Goal: Task Accomplishment & Management: Use online tool/utility

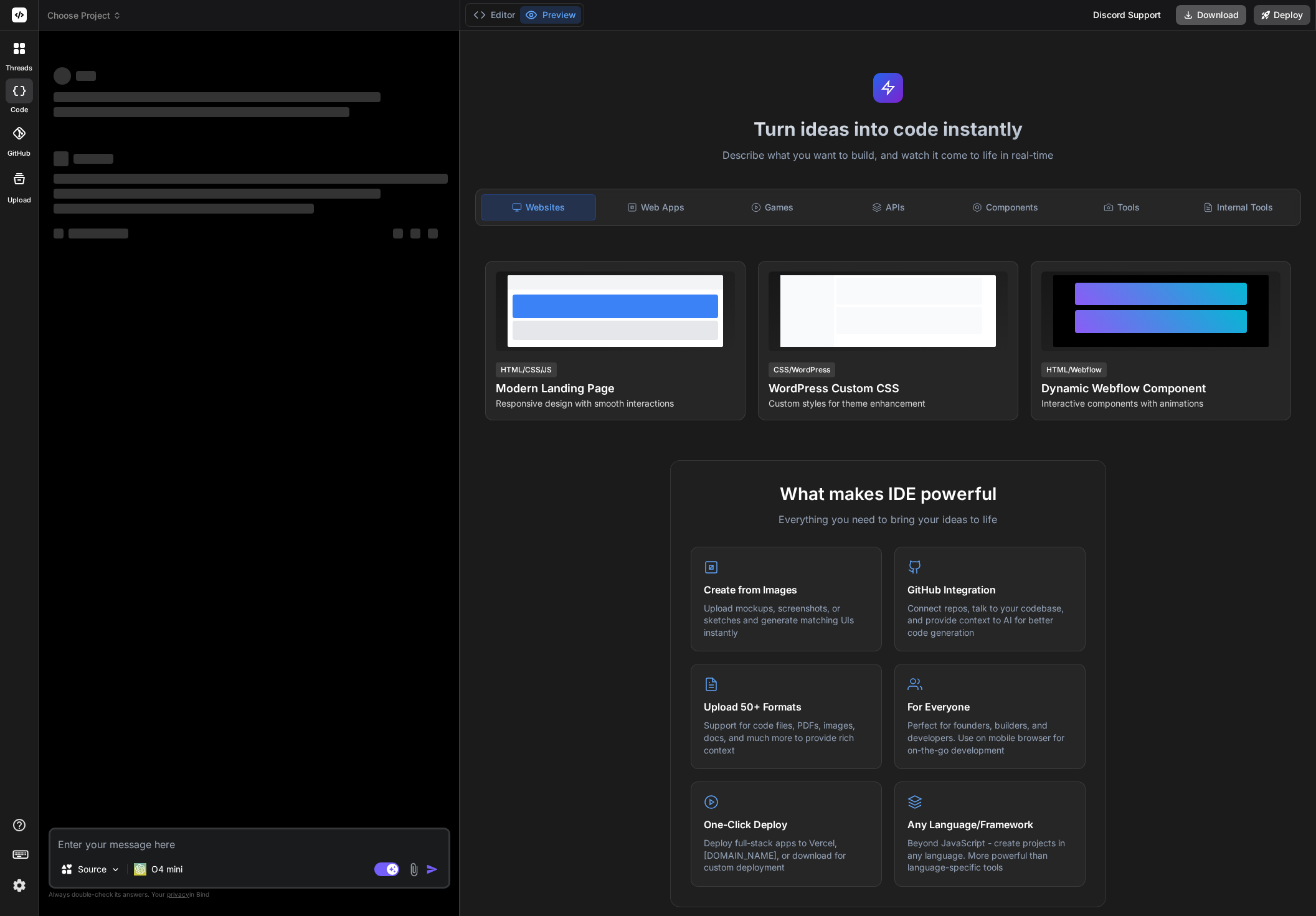
click at [1202, 12] on button "Download" at bounding box center [1211, 15] width 70 height 20
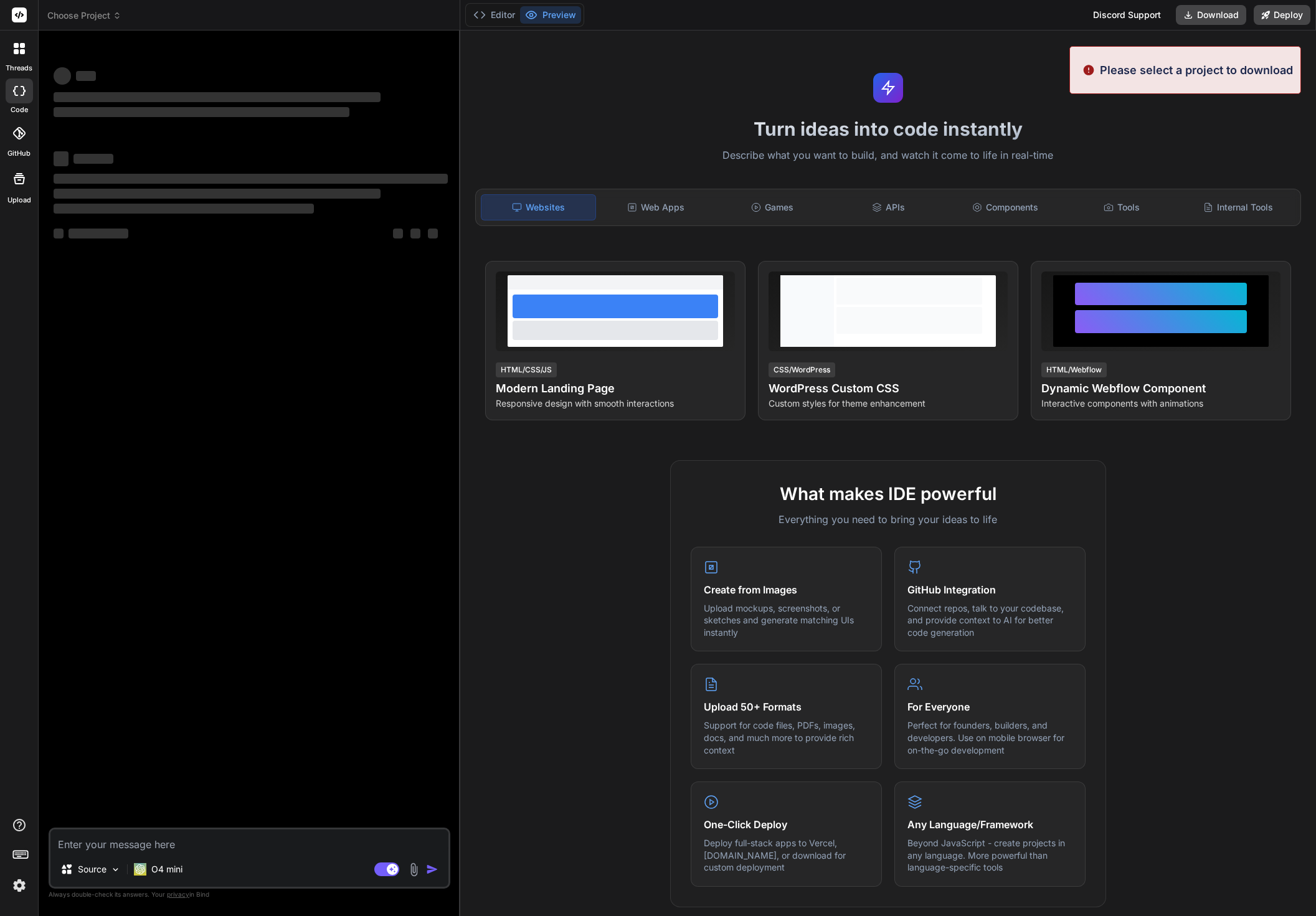
click at [118, 94] on span "‌" at bounding box center [217, 97] width 327 height 10
click at [14, 43] on icon at bounding box center [19, 48] width 11 height 11
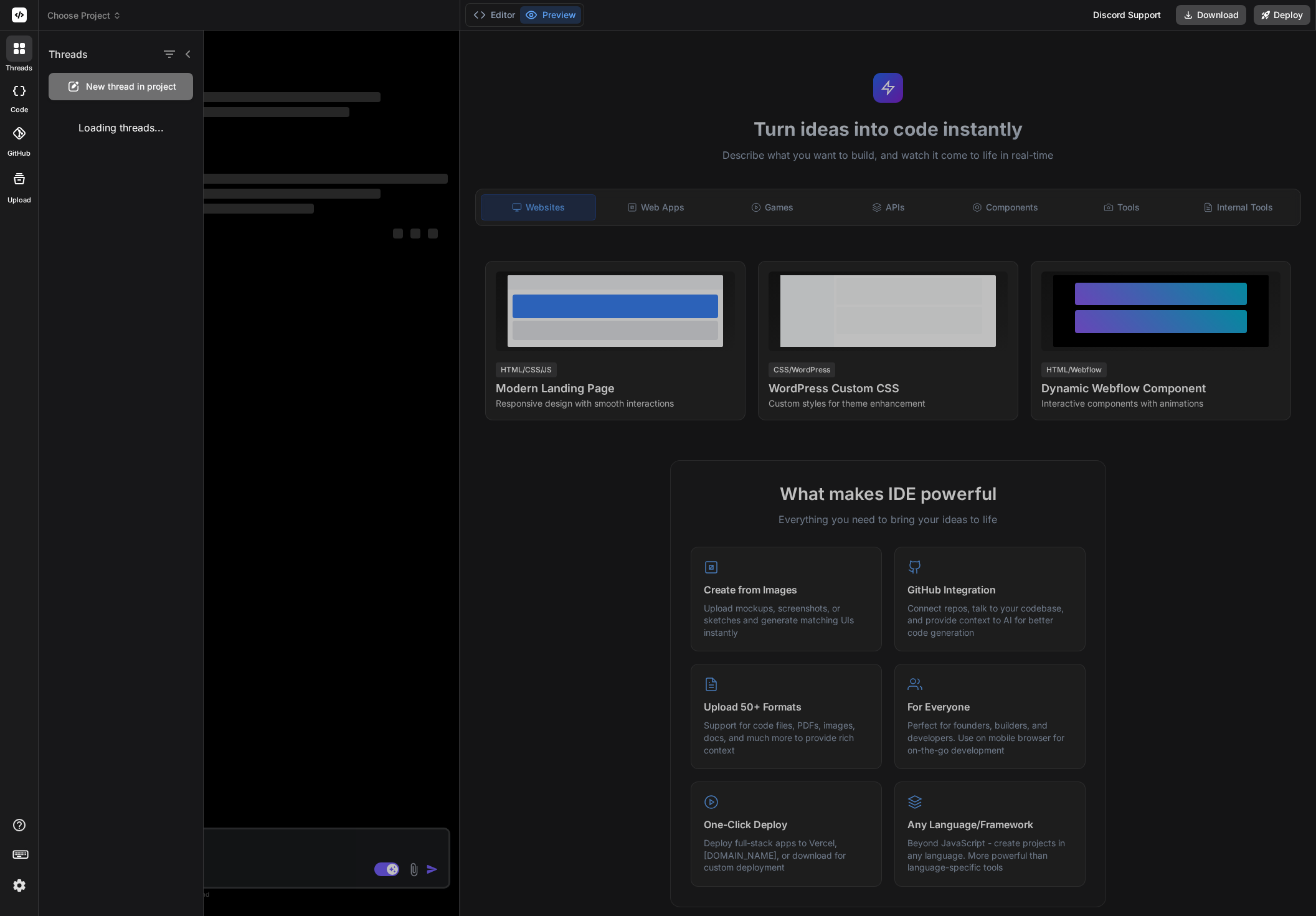
click at [18, 84] on div at bounding box center [19, 91] width 27 height 25
type textarea "x"
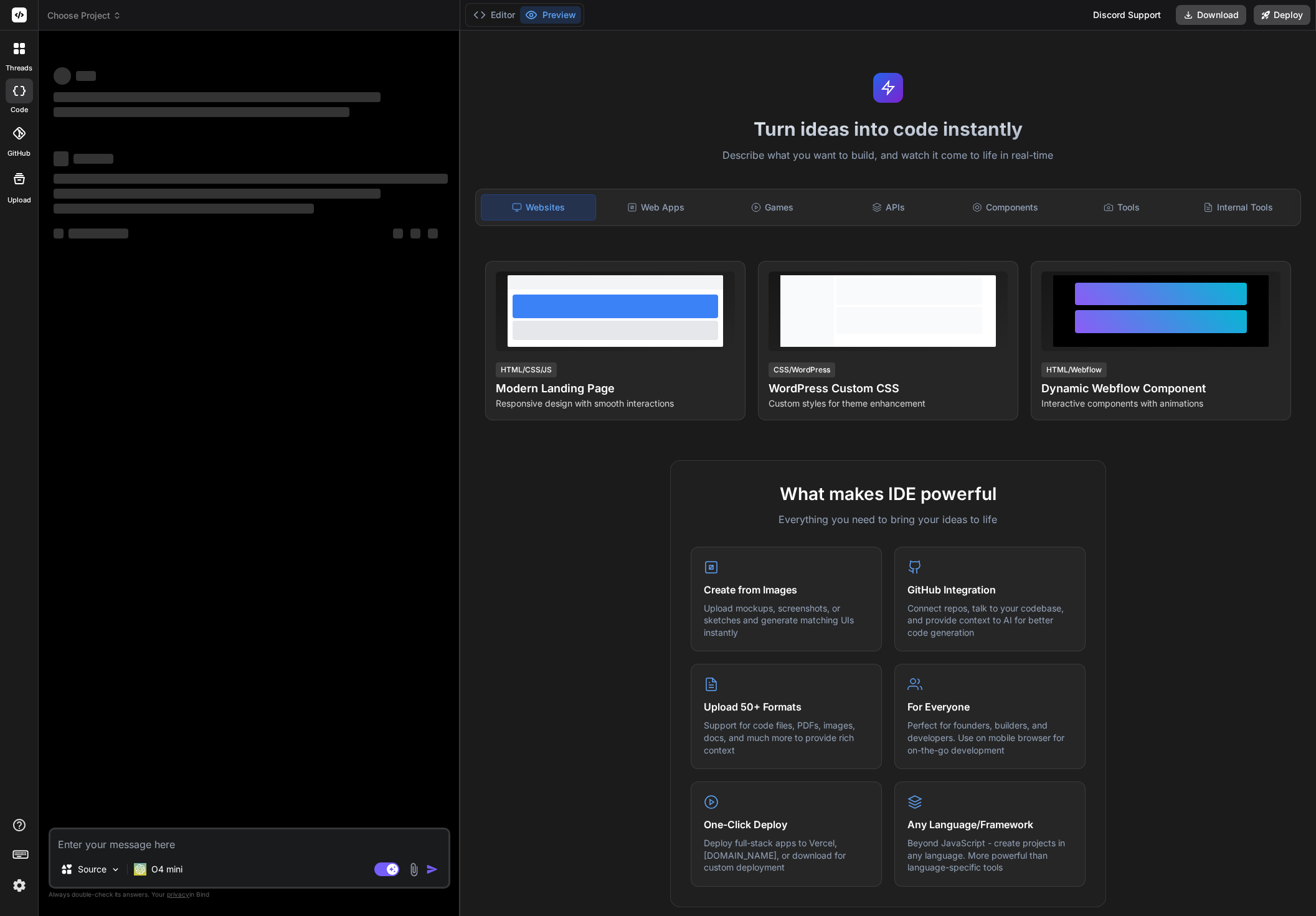
click at [77, 8] on header "Choose Project Created with Pixso." at bounding box center [249, 15] width 422 height 31
click at [77, 13] on span "Choose Project" at bounding box center [84, 15] width 74 height 12
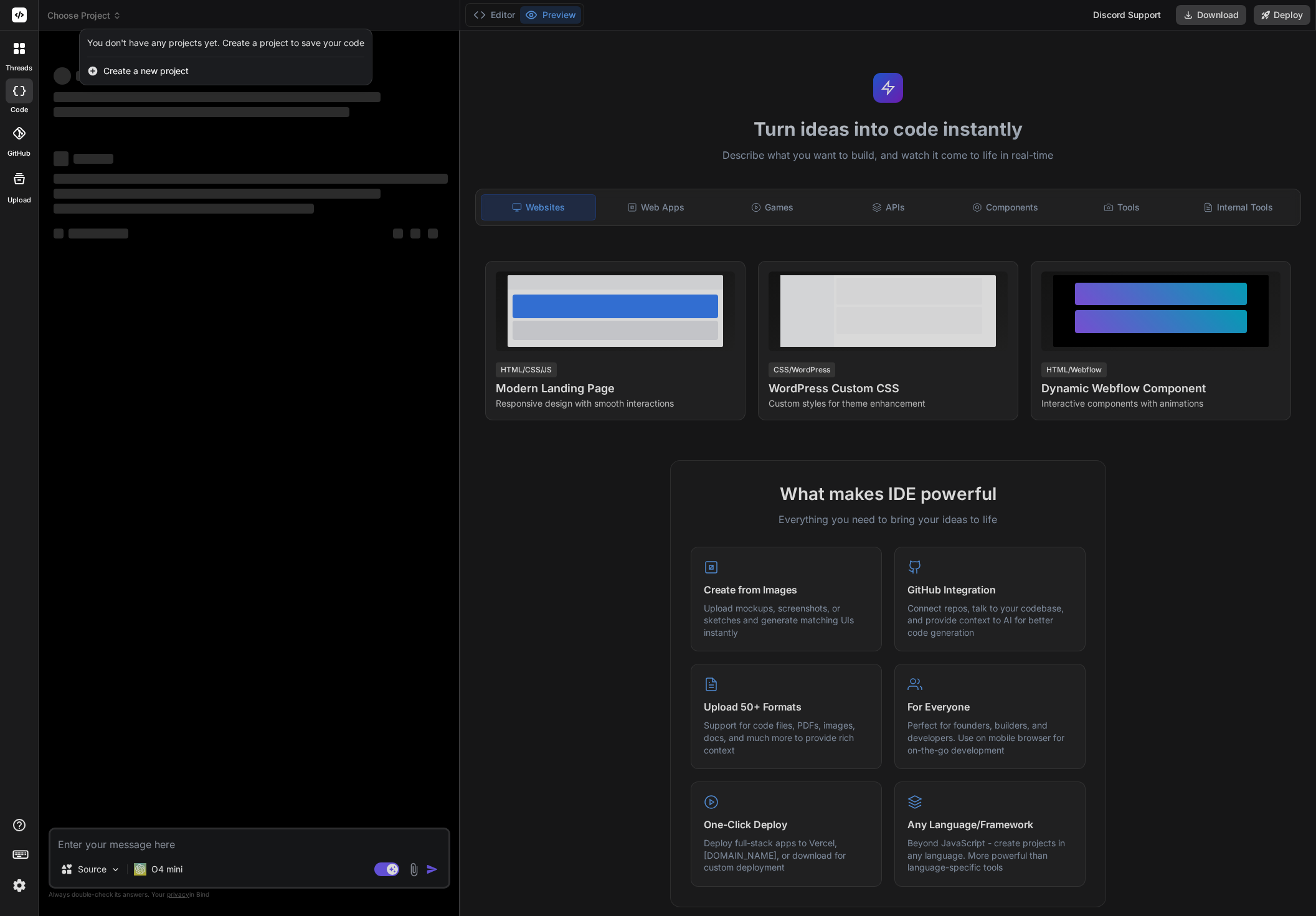
click at [106, 64] on div "Create a new project" at bounding box center [226, 70] width 293 height 27
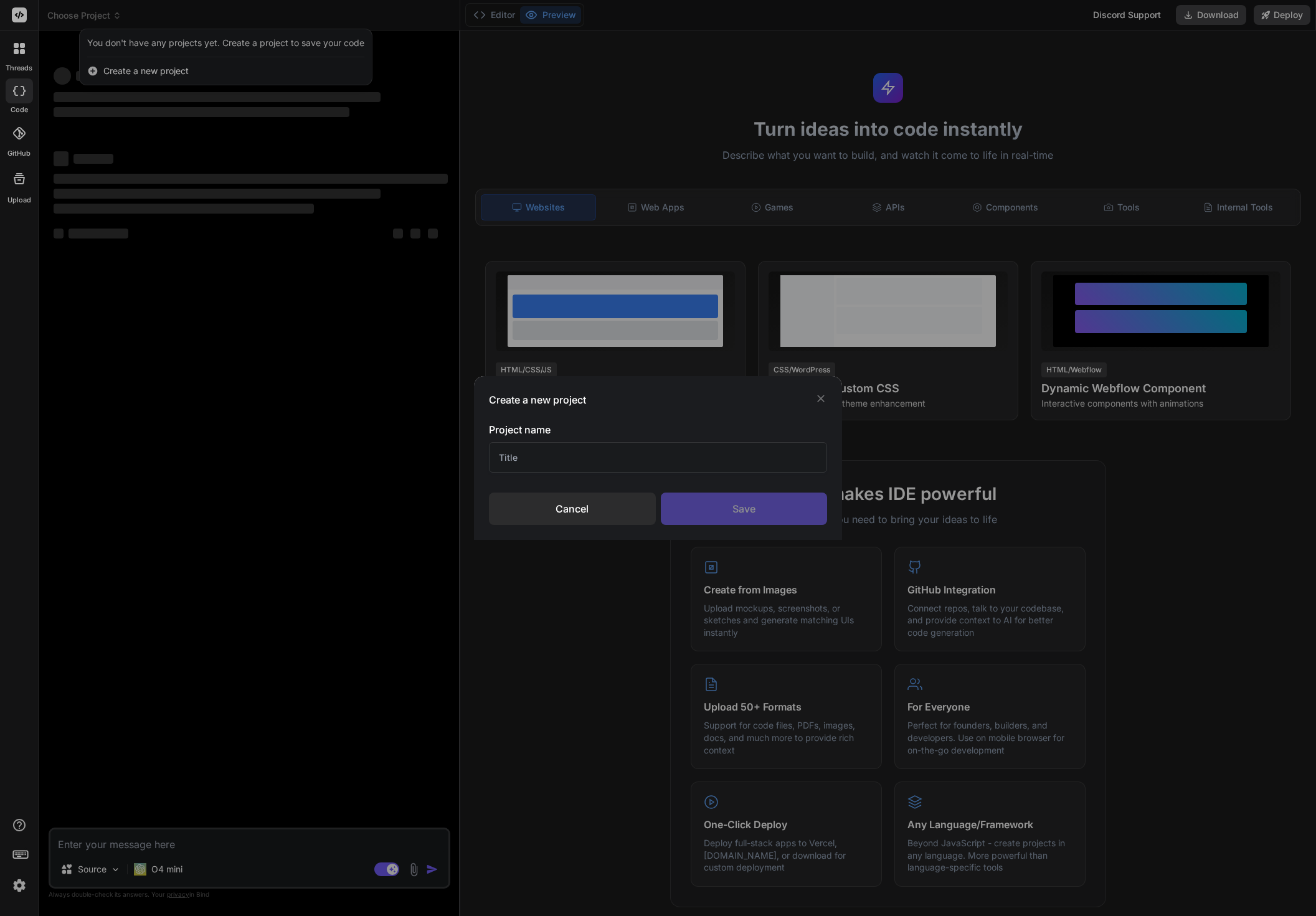
click at [562, 462] on input "text" at bounding box center [658, 457] width 339 height 31
type input "Mas"
type textarea "x"
type input "Maschera"
type textarea "x"
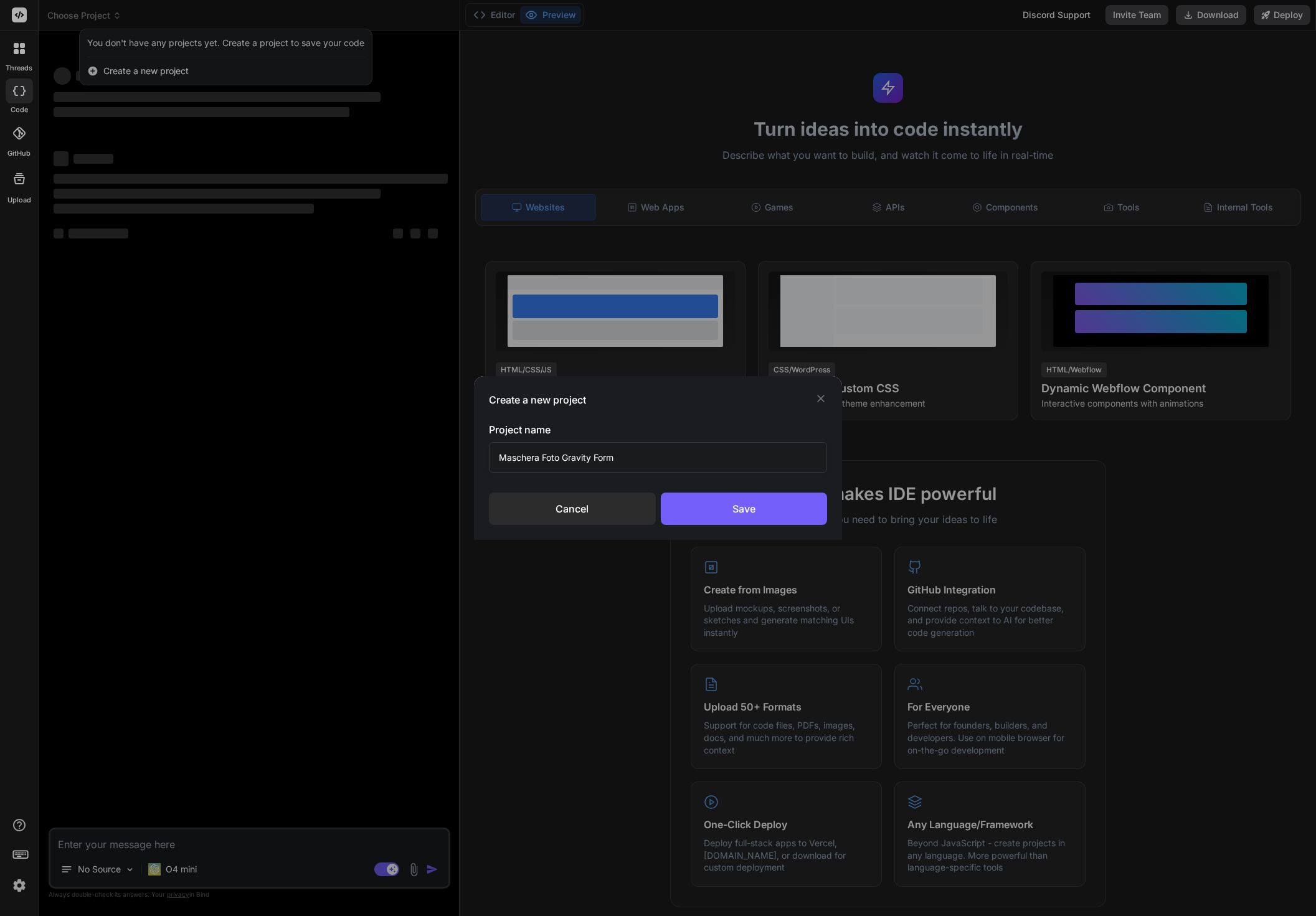
type input "Maschera Foto Gravity Form"
click at [702, 508] on div "Save" at bounding box center [745, 509] width 167 height 32
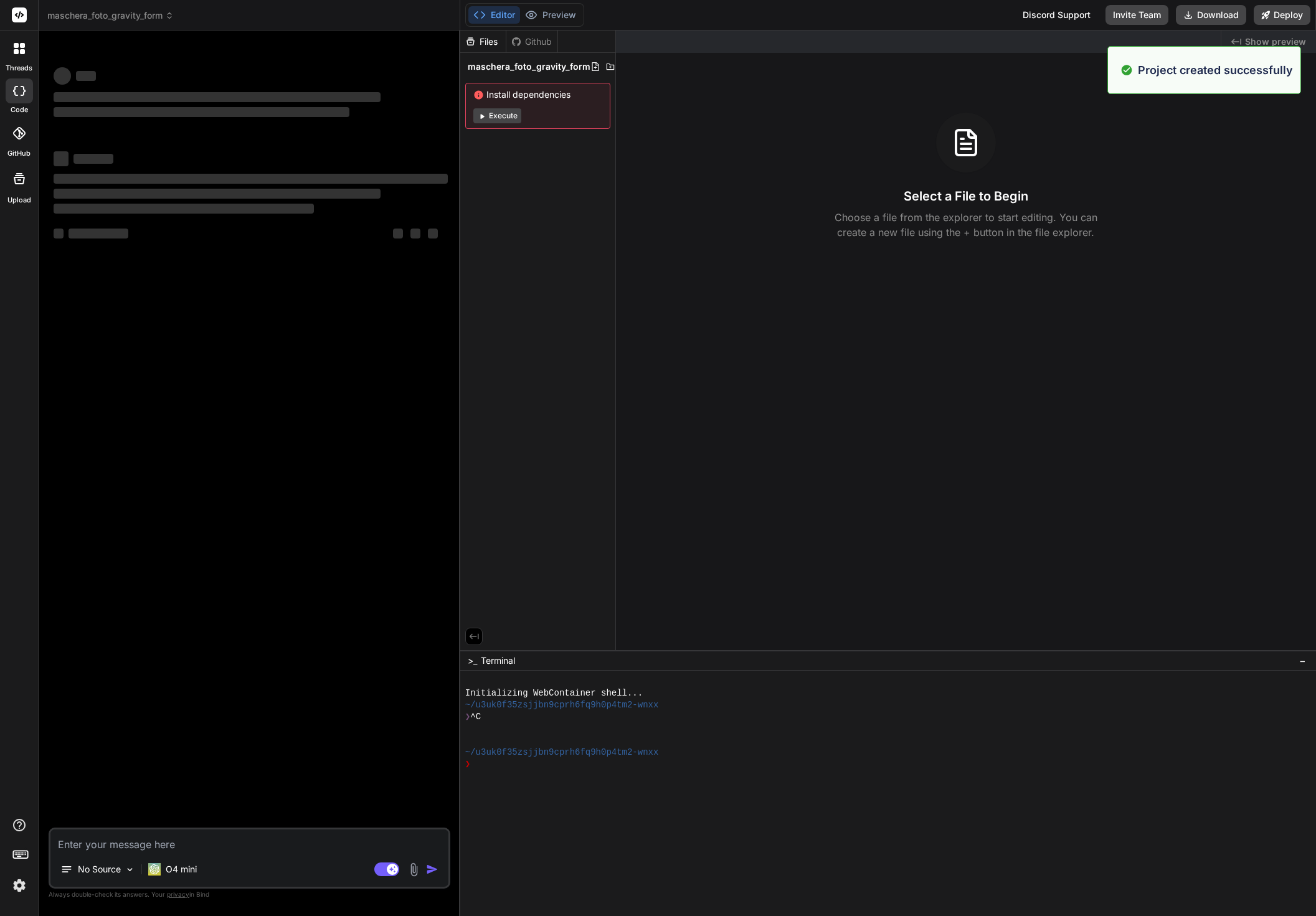
type textarea "x"
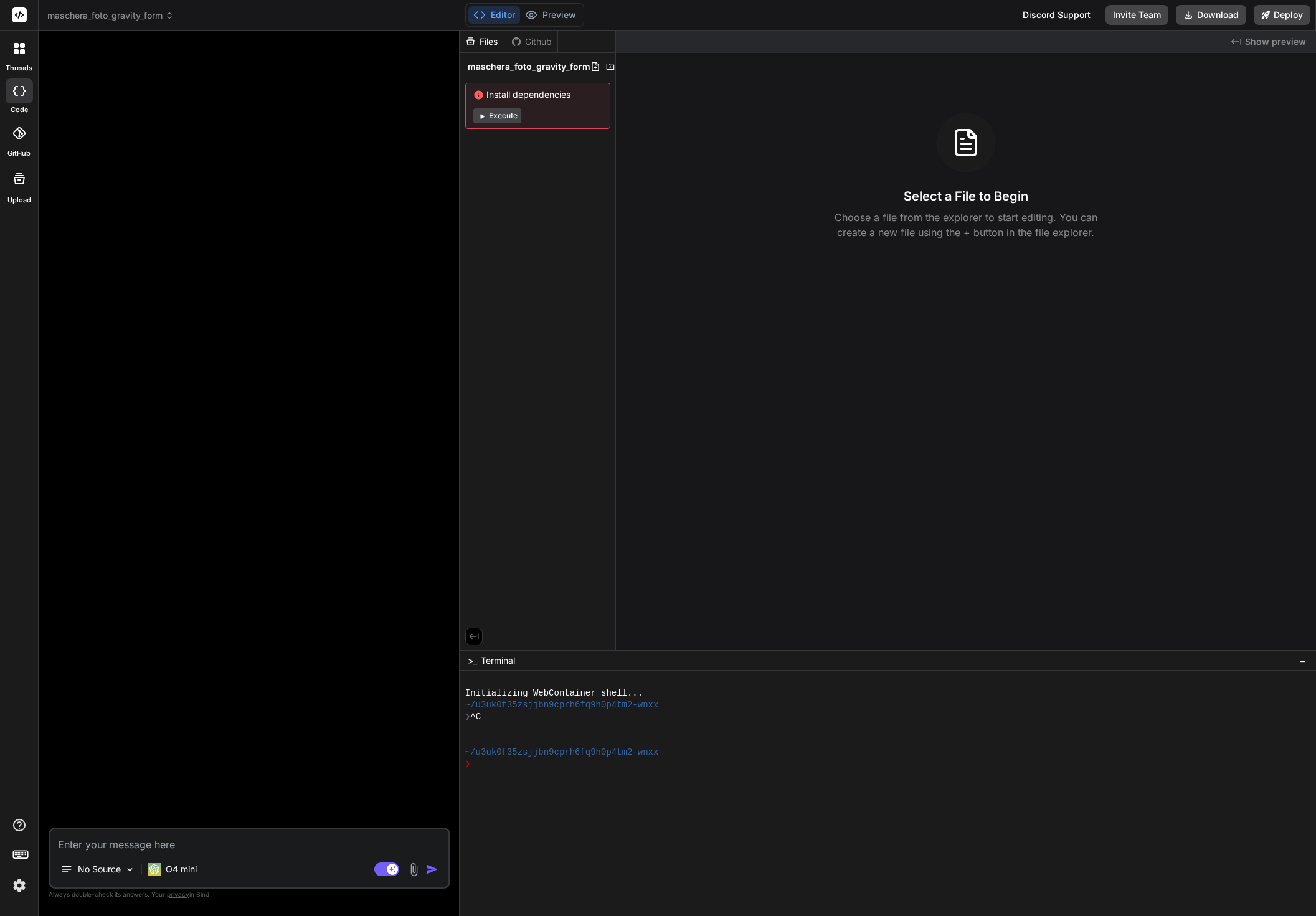
click at [196, 846] on textarea at bounding box center [249, 841] width 398 height 23
paste textarea "crea un plugin add on per gravity form Wordpress che permetta di aggiungere un …"
type textarea "crea un plugin add on per gravity form Wordpress che permetta di aggiungere un …"
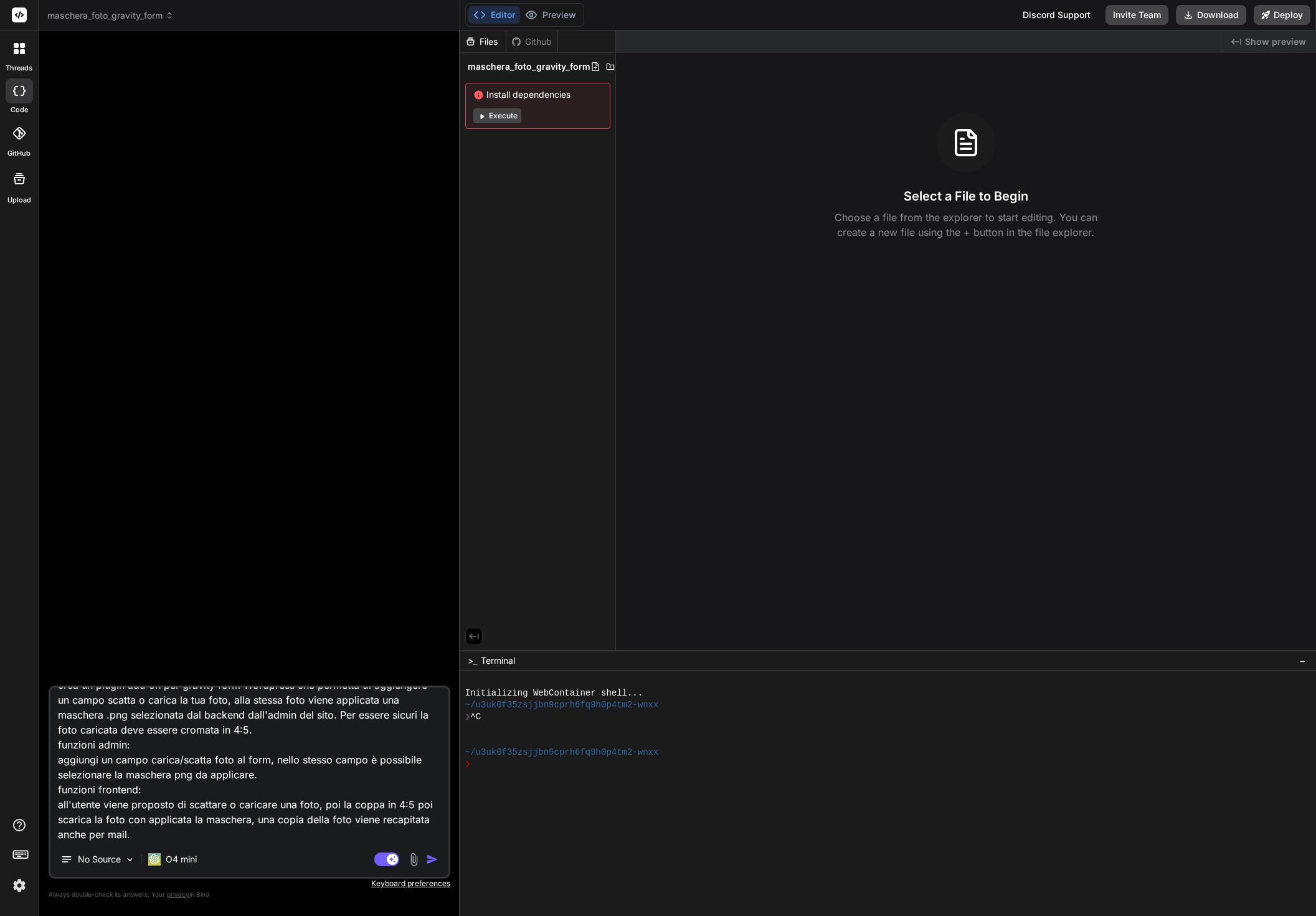
type textarea "x"
type textarea "crea un plugin add on per gravity form Wordpress che permetta di aggiungere un …"
type textarea "x"
type textarea "crea un plugin add on per gravity form Wordpress che permetta di aggiungere un …"
type textarea "x"
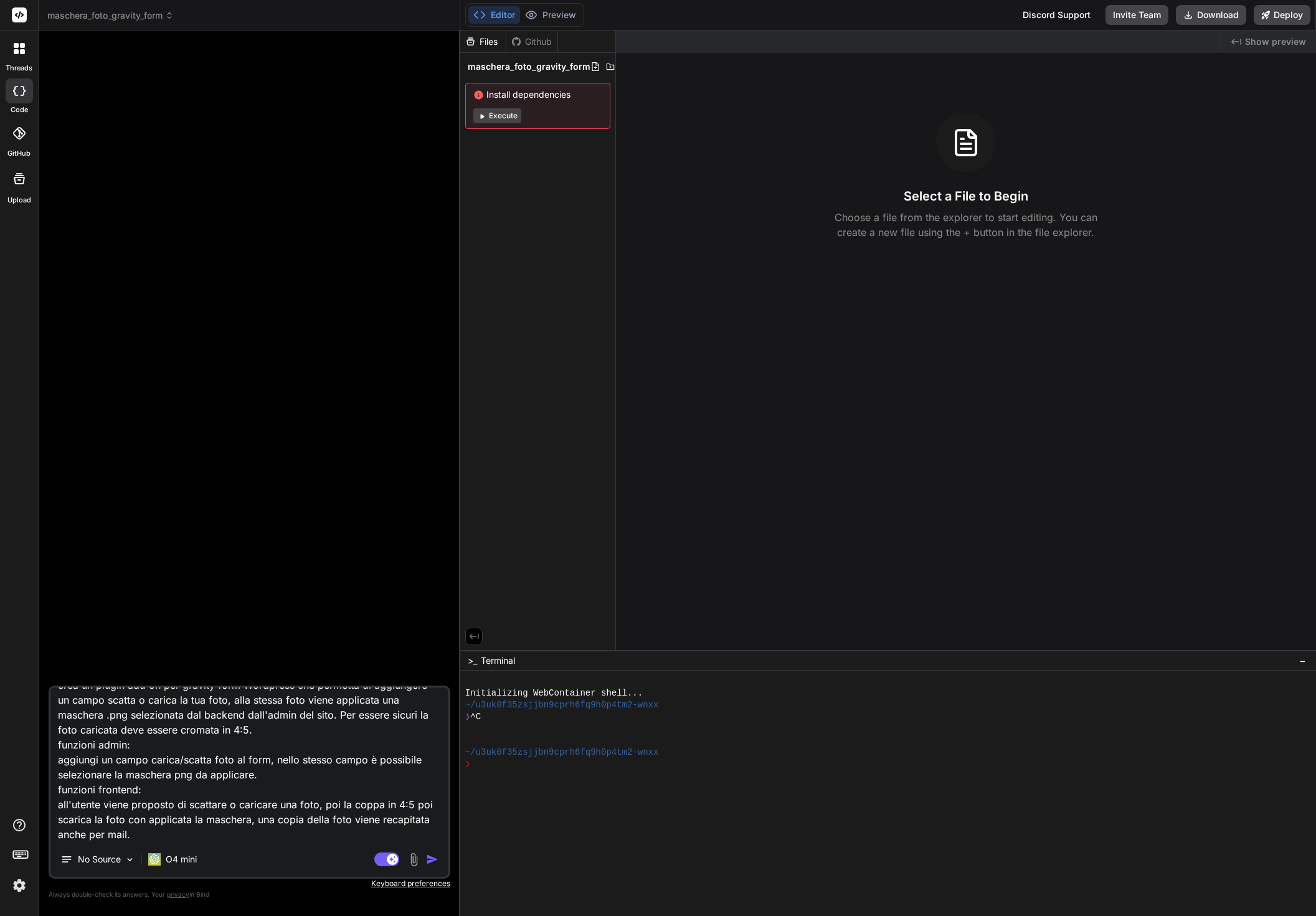
scroll to position [48, 0]
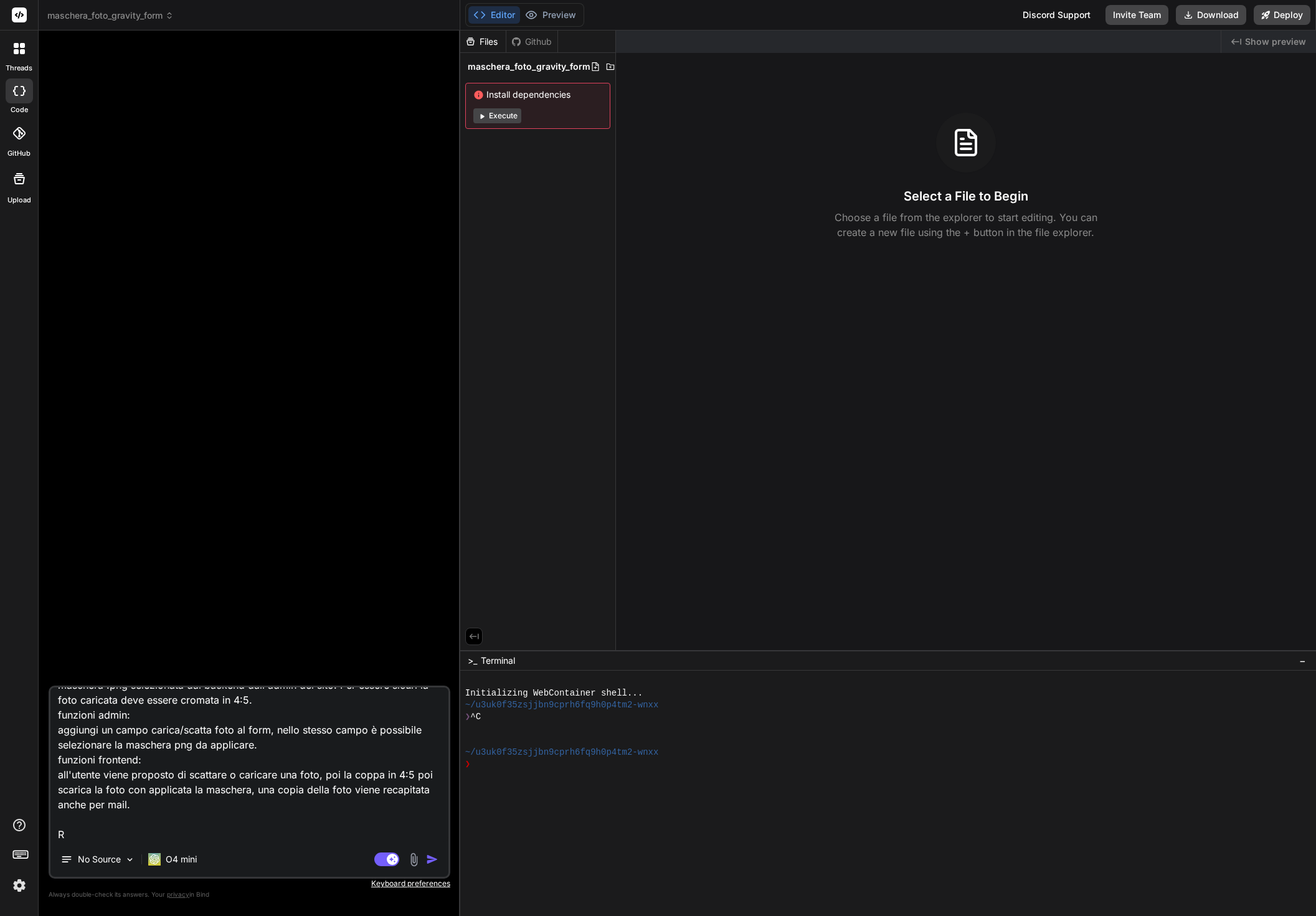
type textarea "crea un plugin add on per gravity form Wordpress che permetta di aggiungere un …"
type textarea "x"
type textarea "crea un plugin add on per gravity form Wordpress che permetta di aggiungere un …"
type textarea "x"
type textarea "crea un plugin add on per gravity form Wordpress che permetta di aggiungere un …"
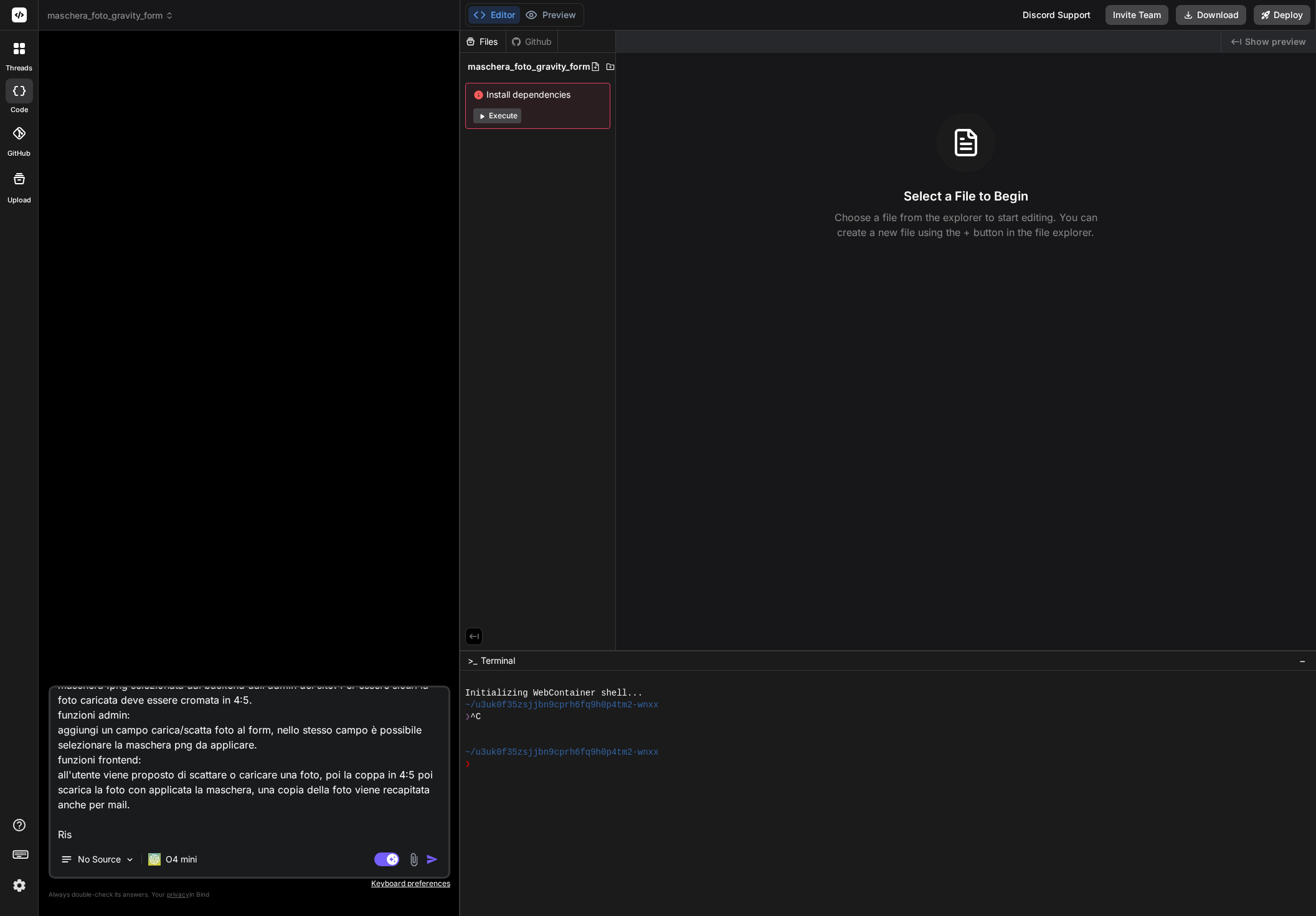
type textarea "x"
type textarea "crea un plugin add on per gravity form Wordpress che permetta di aggiungere un …"
type textarea "x"
type textarea "crea un plugin add on per gravity form Wordpress che permetta di aggiungere un …"
type textarea "x"
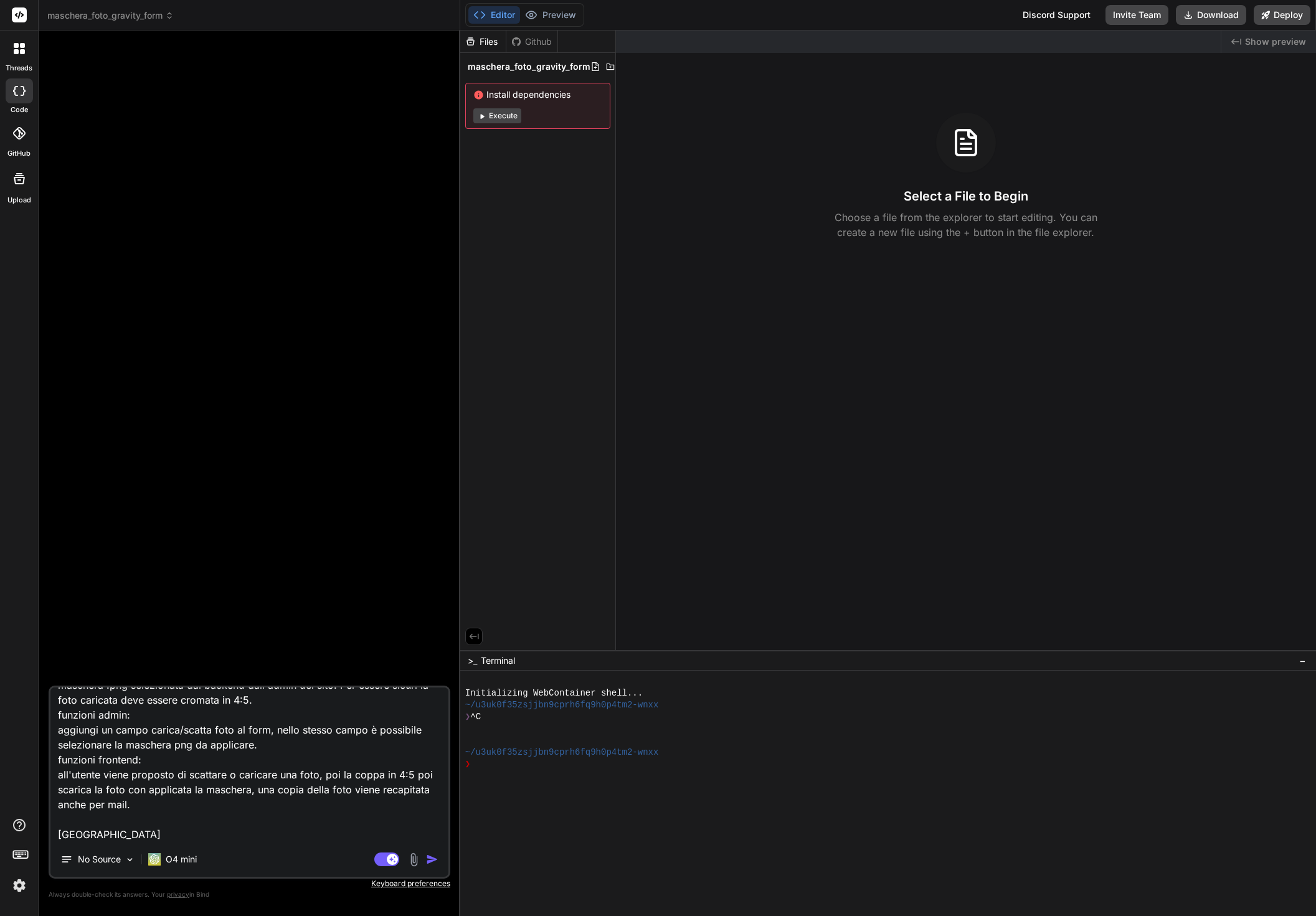
type textarea "crea un plugin add on per gravity form Wordpress che permetta di aggiungere un …"
type textarea "x"
type textarea "crea un plugin add on per gravity form Wordpress che permetta di aggiungere un …"
type textarea "x"
type textarea "crea un plugin add on per gravity form Wordpress che permetta di aggiungere un …"
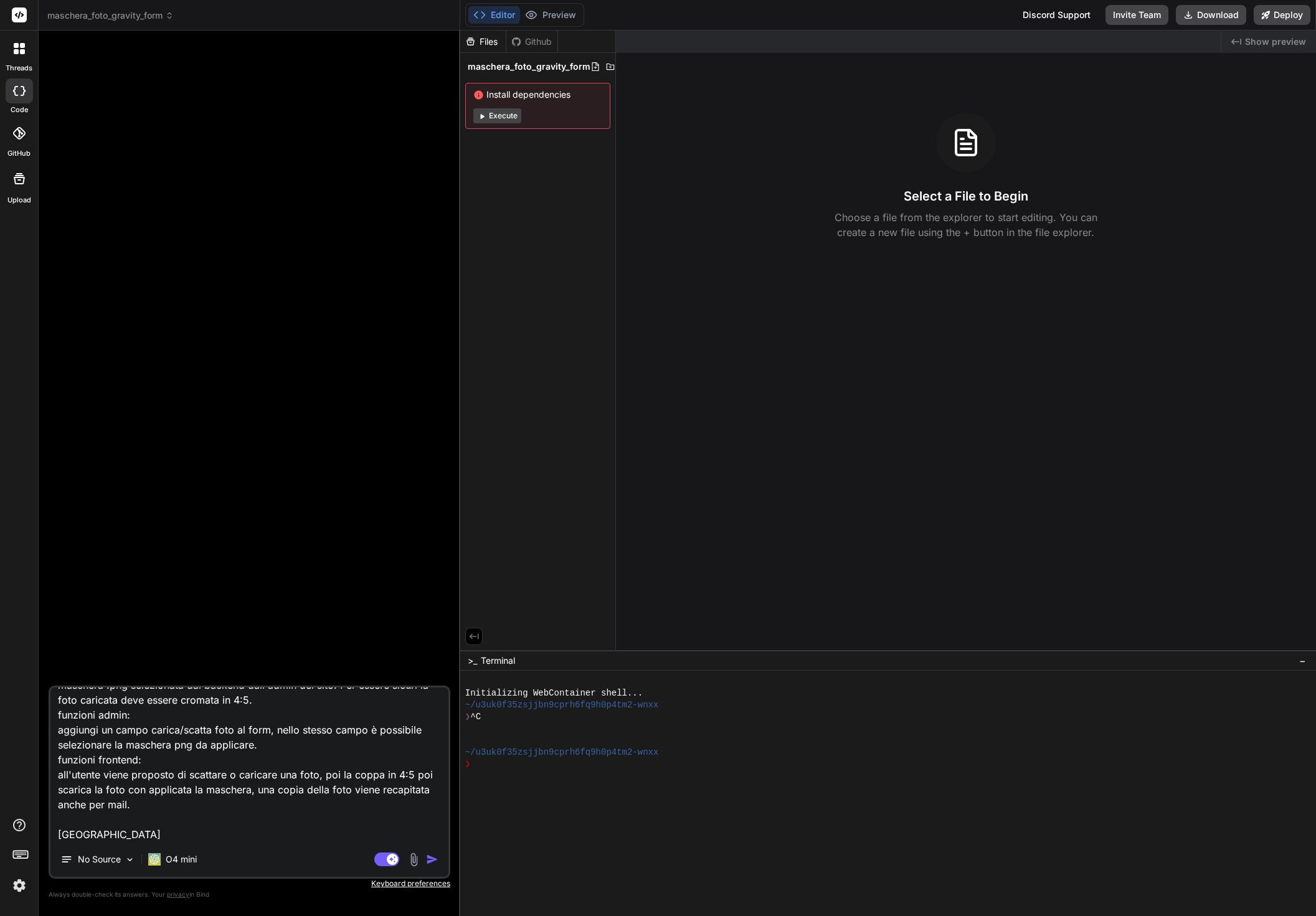
type textarea "x"
type textarea "crea un plugin add on per gravity form Wordpress che permetta di aggiungere un …"
type textarea "x"
type textarea "crea un plugin add on per gravity form Wordpress che permetta di aggiungere un …"
type textarea "x"
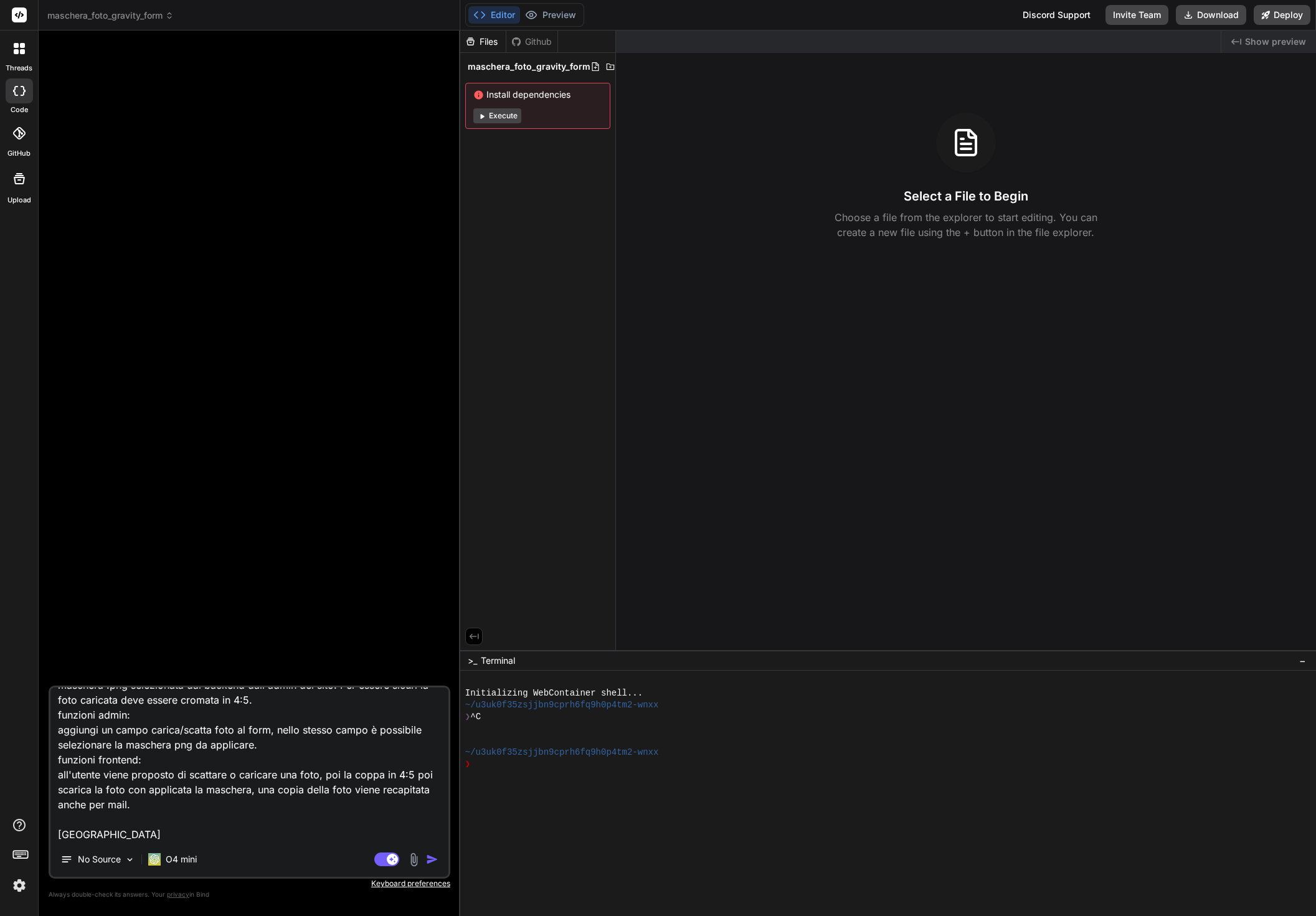
type textarea "crea un plugin add on per gravity form Wordpress che permetta di aggiungere un …"
type textarea "x"
type textarea "crea un plugin add on per gravity form Wordpress che permetta di aggiungere un …"
type textarea "x"
type textarea "crea un plugin add on per gravity form Wordpress che permetta di aggiungere un …"
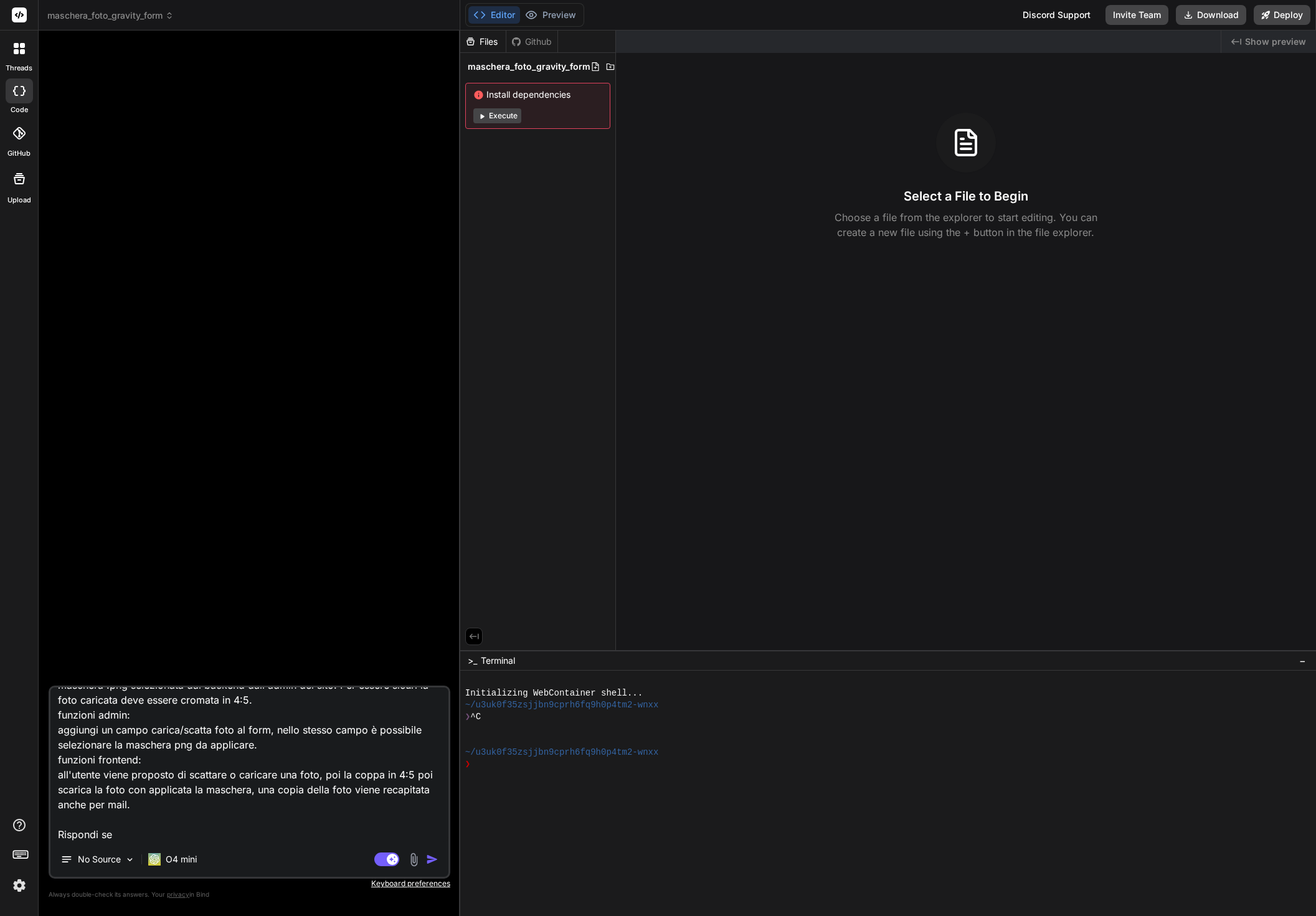
type textarea "x"
type textarea "crea un plugin add on per gravity form Wordpress che permetta di aggiungere un …"
type textarea "x"
type textarea "crea un plugin add on per gravity form Wordpress che permetta di aggiungere un …"
type textarea "x"
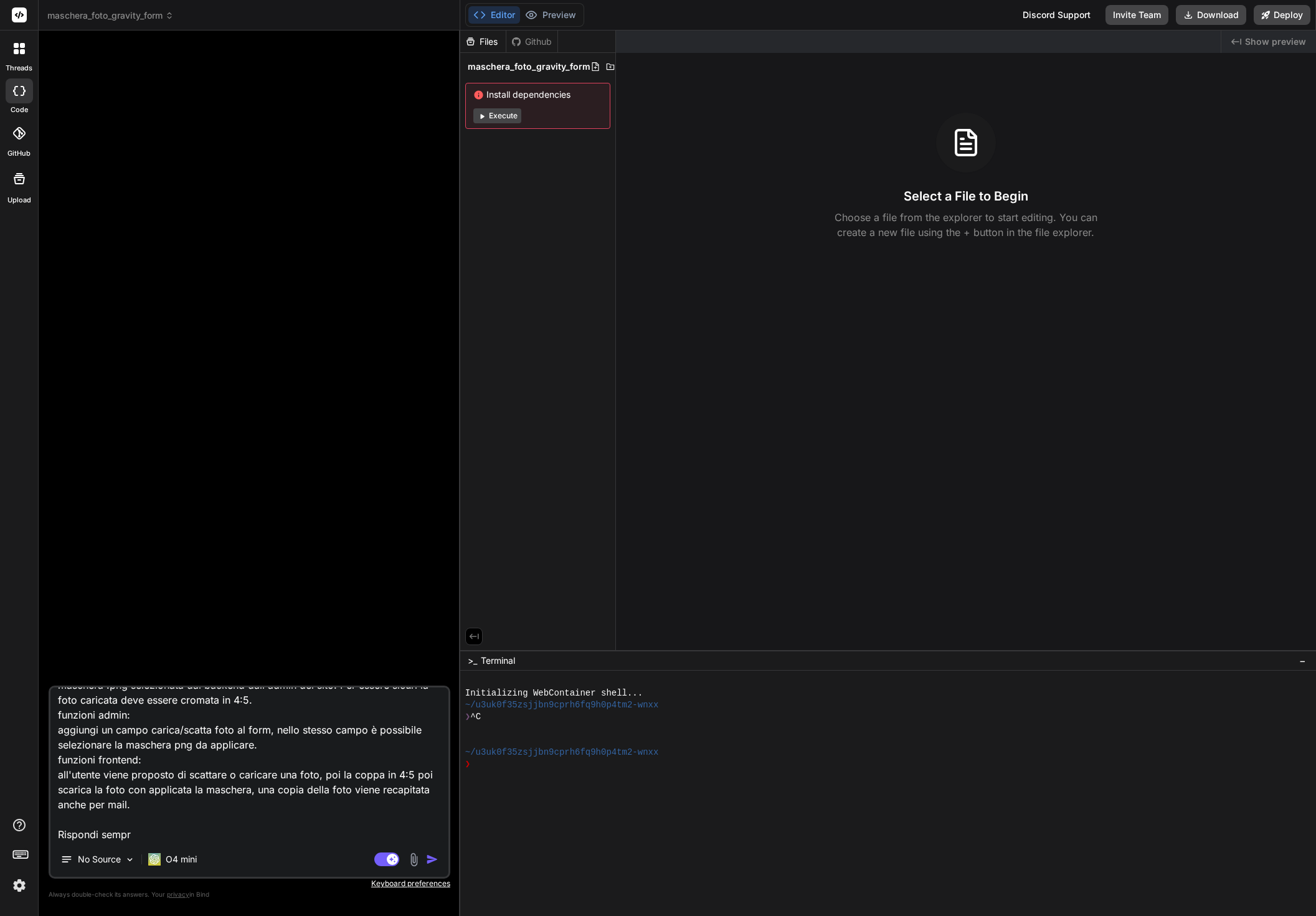
type textarea "crea un plugin add on per gravity form Wordpress che permetta di aggiungere un …"
type textarea "x"
type textarea "crea un plugin add on per gravity form Wordpress che permetta di aggiungere un …"
type textarea "x"
type textarea "crea un plugin add on per gravity form Wordpress che permetta di aggiungere un …"
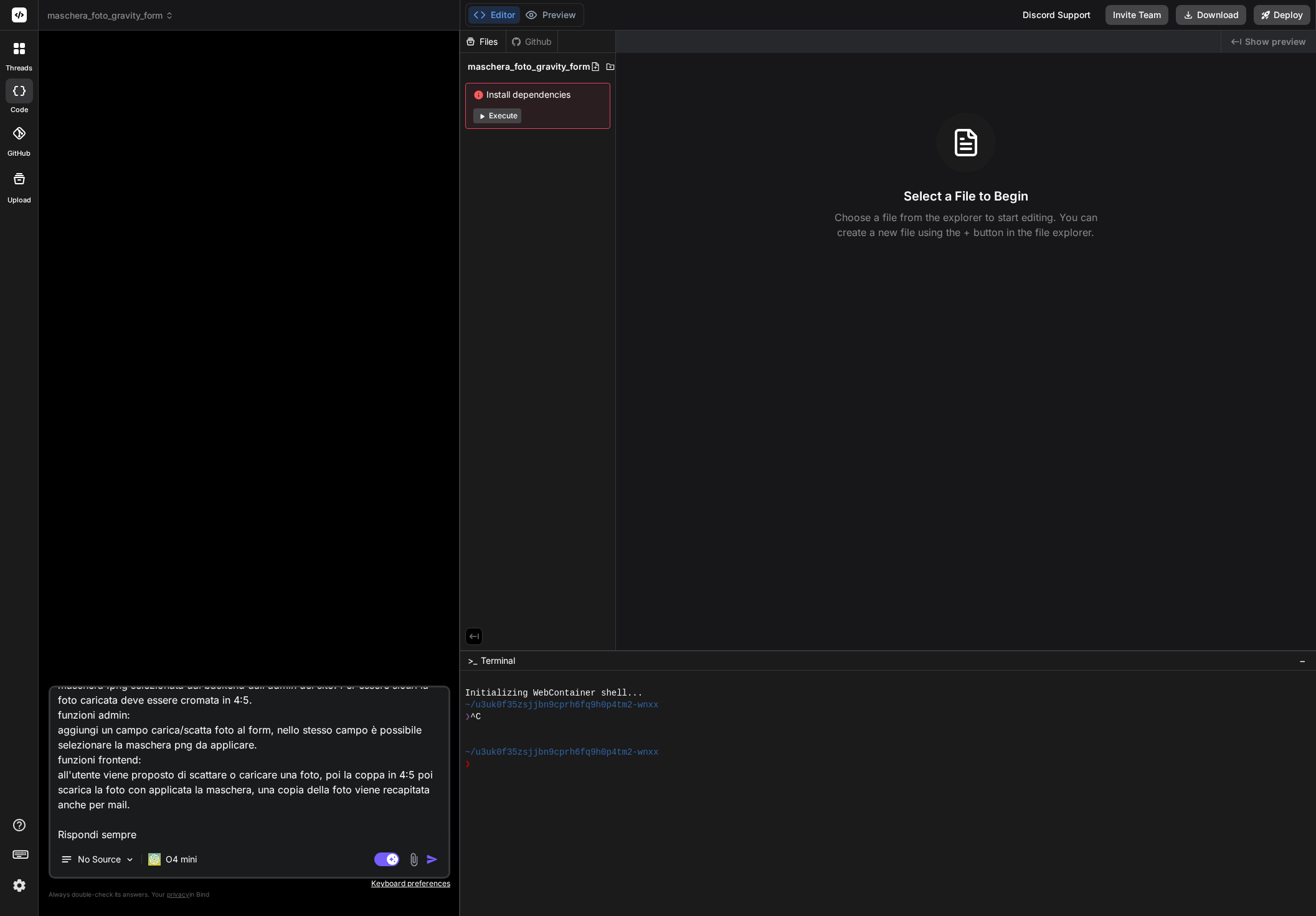
type textarea "x"
type textarea "crea un plugin add on per gravity form Wordpress che permetta di aggiungere un …"
type textarea "x"
type textarea "crea un plugin add on per gravity form Wordpress che permetta di aggiungere un …"
type textarea "x"
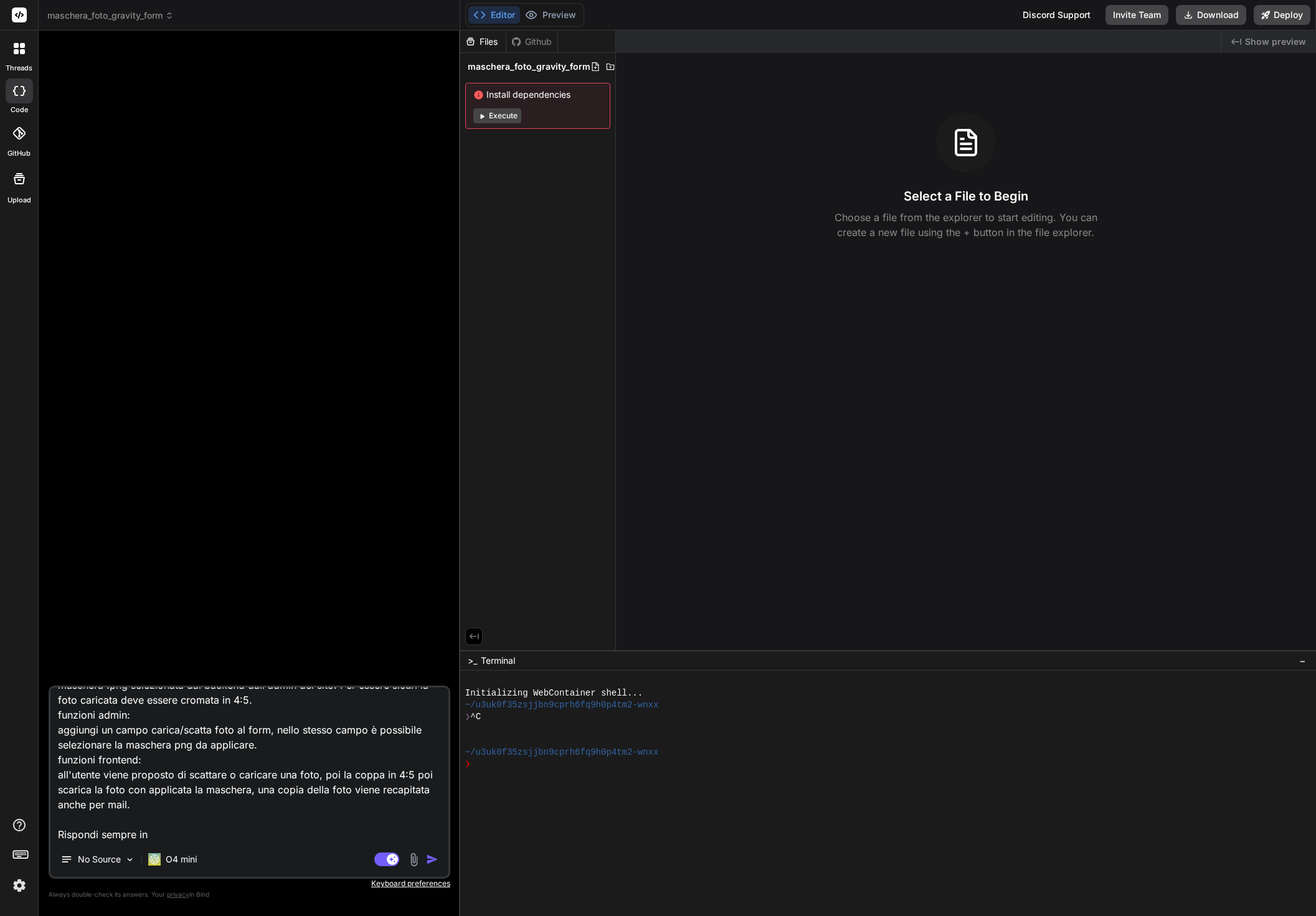
type textarea "crea un plugin add on per gravity form Wordpress che permetta di aggiungere un …"
type textarea "x"
type textarea "crea un plugin add on per gravity form Wordpress che permetta di aggiungere un …"
type textarea "x"
type textarea "crea un plugin add on per gravity form Wordpress che permetta di aggiungere un …"
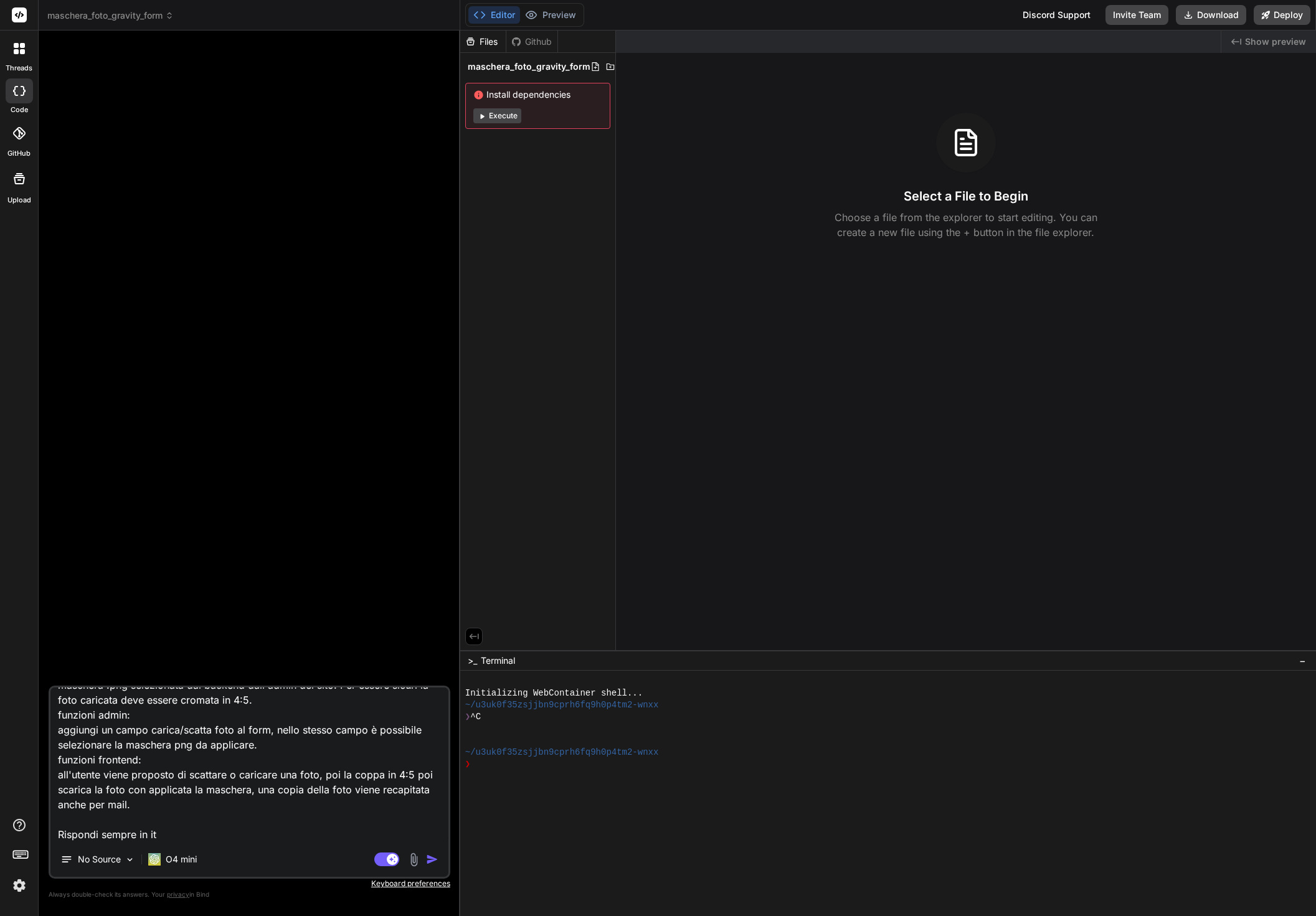
type textarea "x"
type textarea "crea un plugin add on per gravity form Wordpress che permetta di aggiungere un …"
type textarea "x"
type textarea "crea un plugin add on per gravity form Wordpress che permetta di aggiungere un …"
type textarea "x"
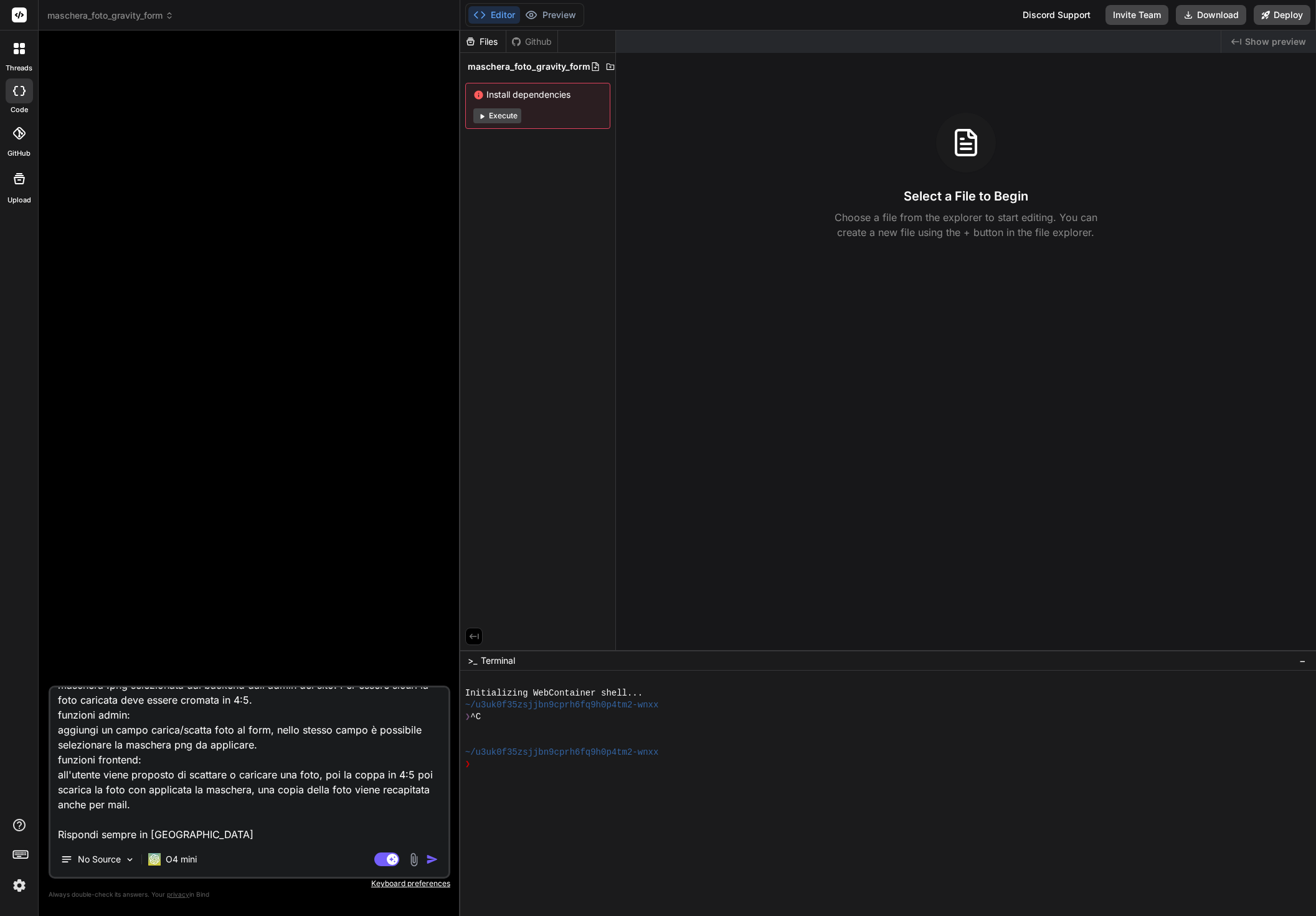
type textarea "crea un plugin add on per gravity form Wordpress che permetta di aggiungere un …"
type textarea "x"
type textarea "crea un plugin add on per gravity form Wordpress che permetta di aggiungere un …"
type textarea "x"
type textarea "crea un plugin add on per gravity form Wordpress che permetta di aggiungere un …"
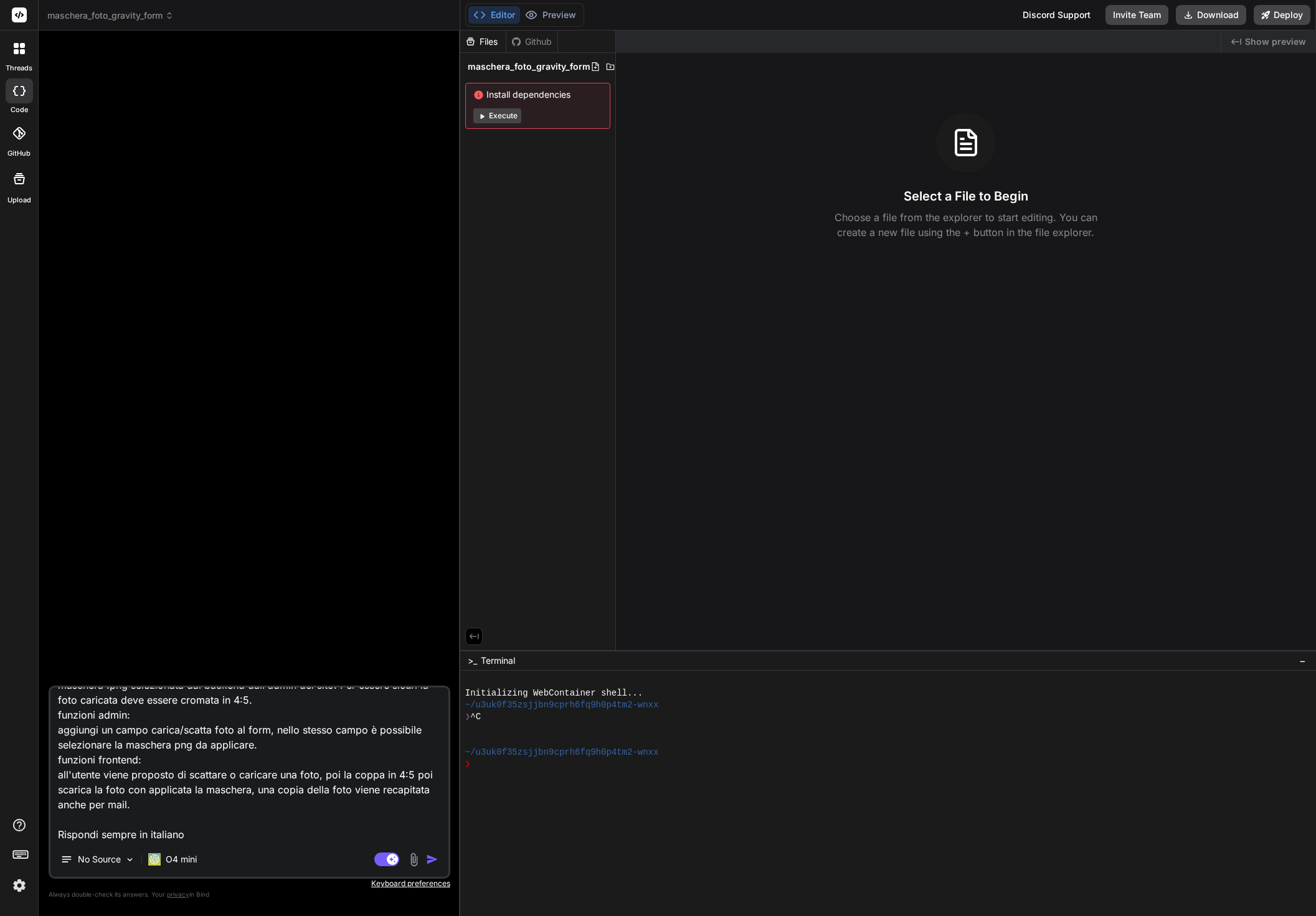
type textarea "x"
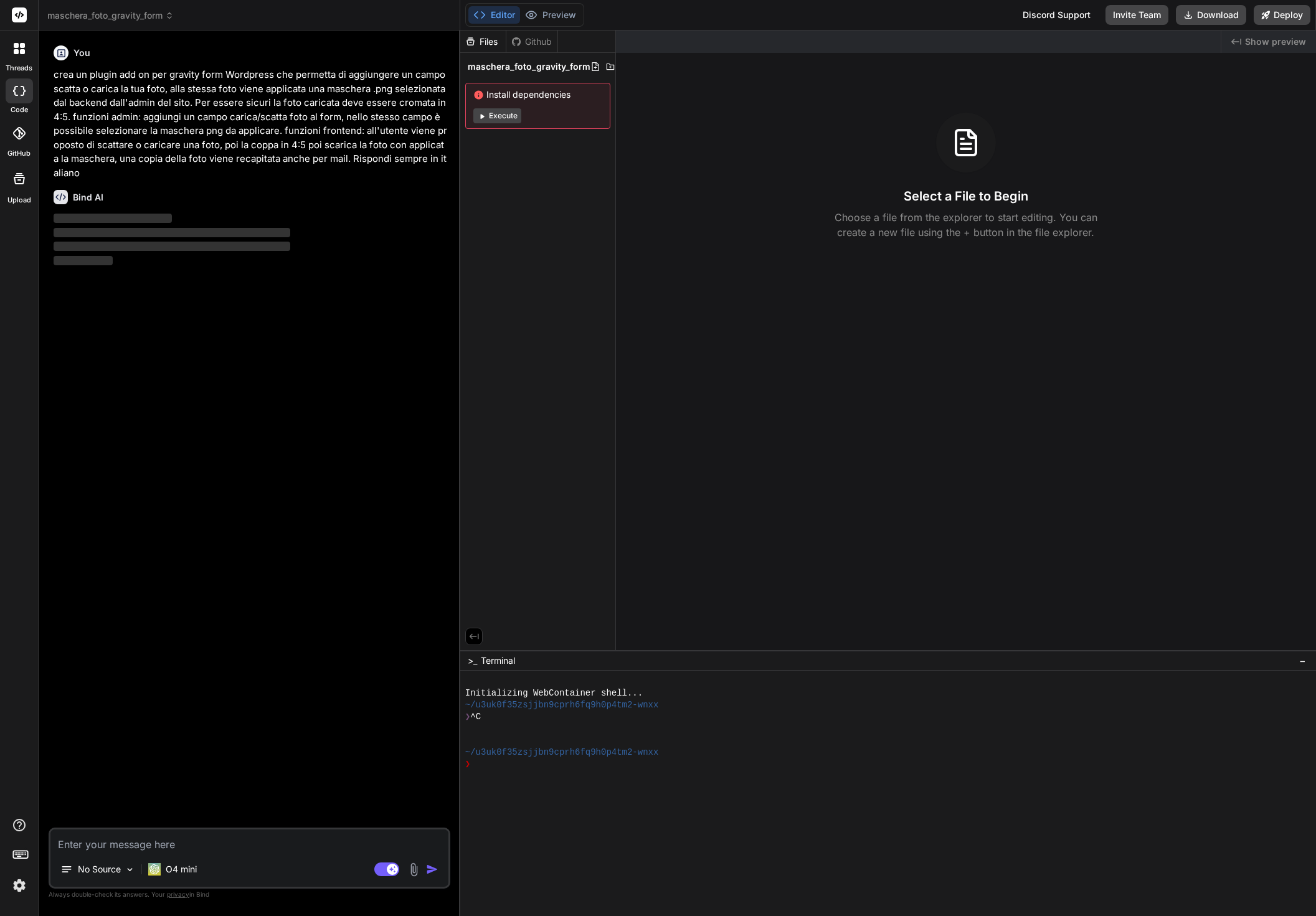
scroll to position [0, 0]
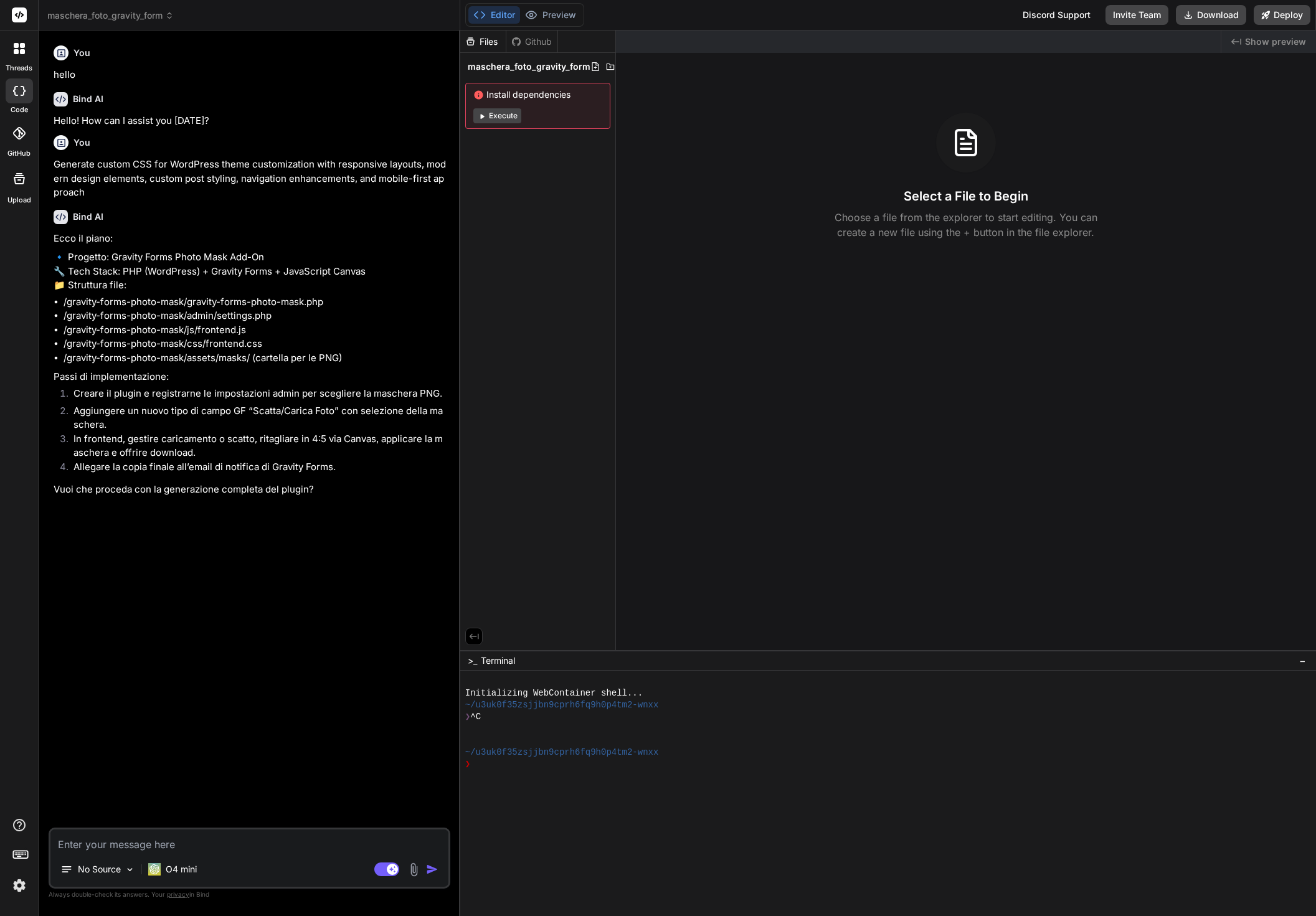
type textarea "x"
click at [100, 841] on textarea at bounding box center [249, 841] width 398 height 23
type textarea "g"
type textarea "x"
type textarea "ge"
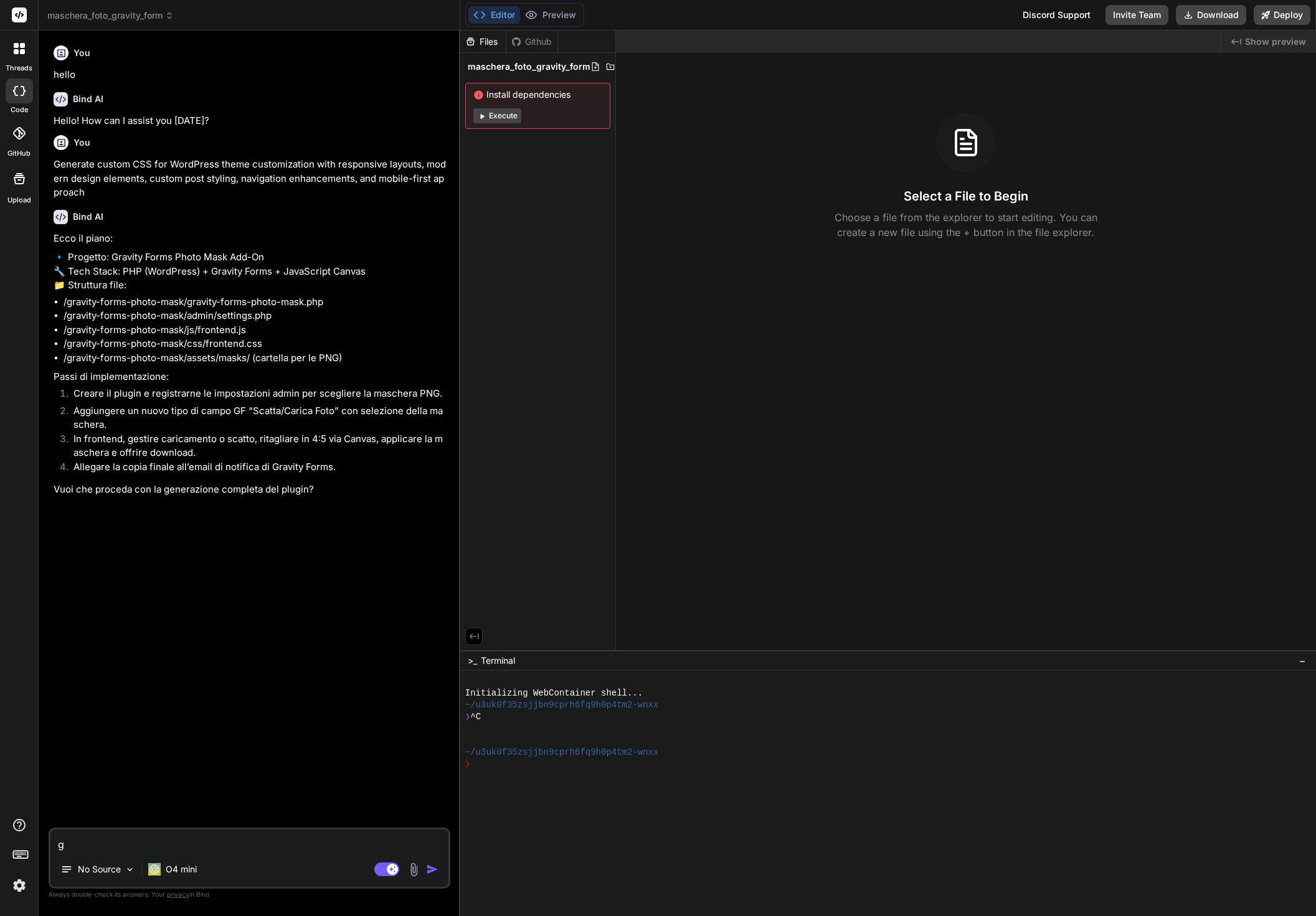
type textarea "x"
type textarea "gen"
type textarea "x"
type textarea "gene"
type textarea "x"
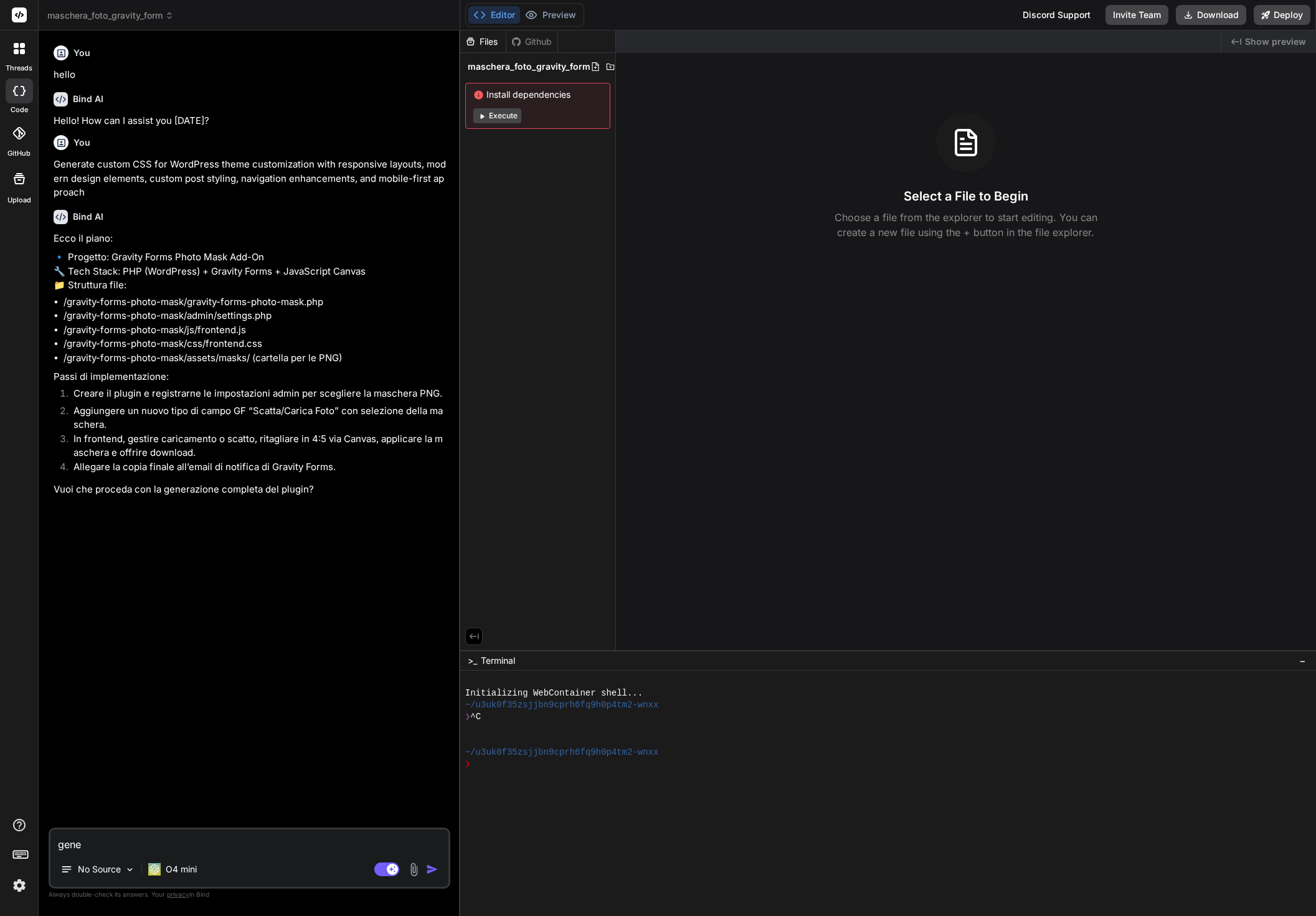
type textarea "gener"
type textarea "x"
type textarea "genera"
type textarea "x"
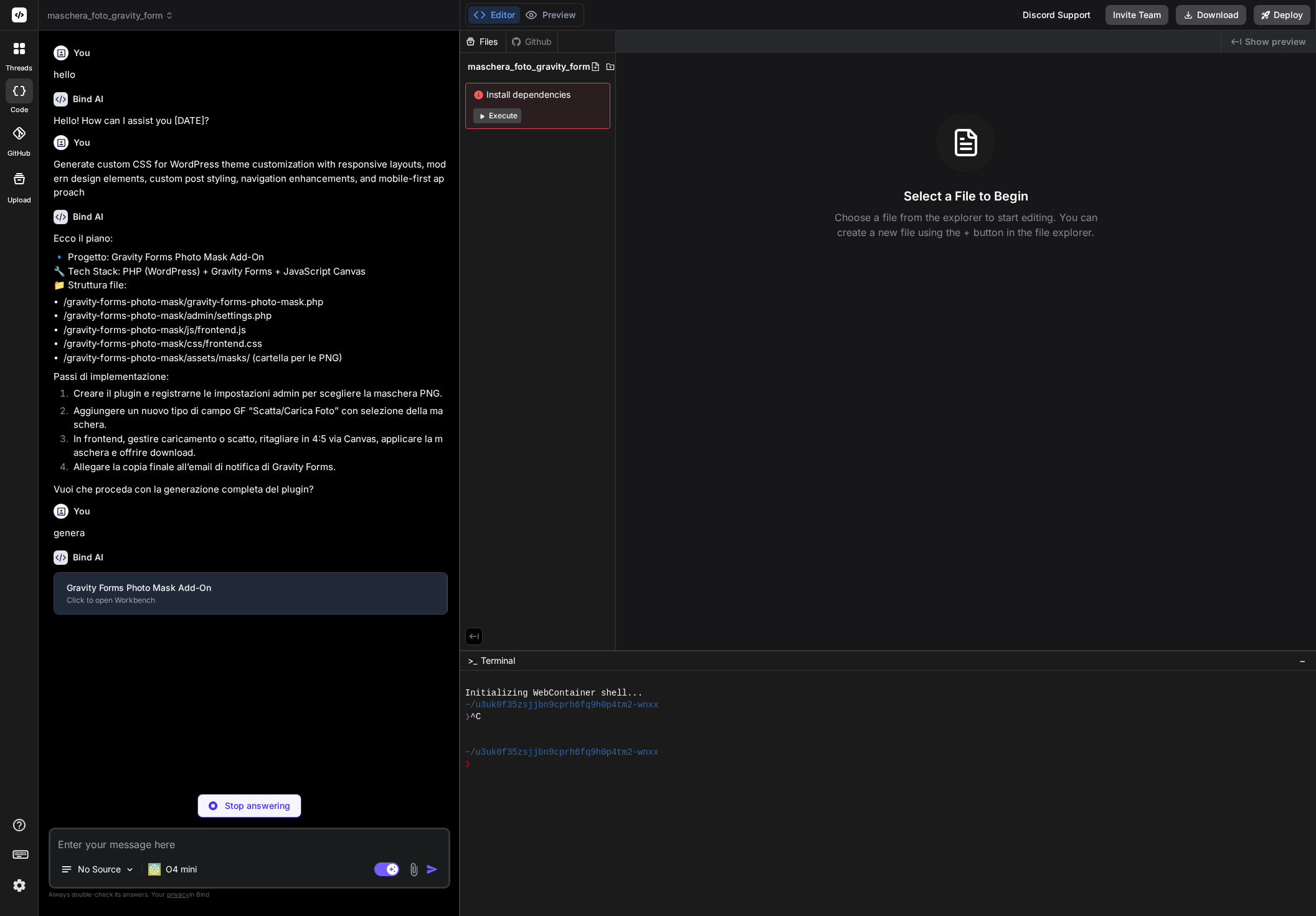
type textarea "x"
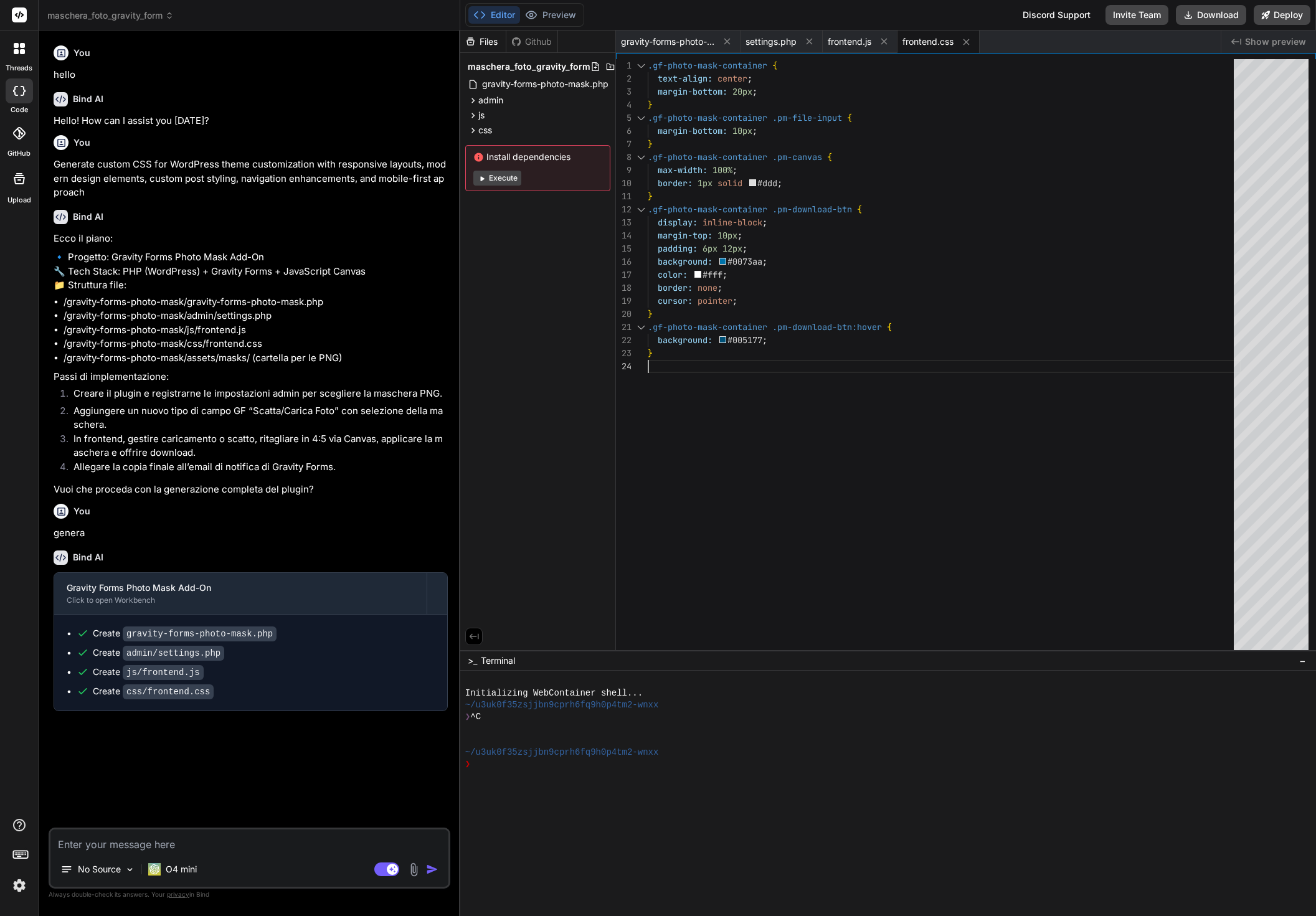
scroll to position [38, 0]
click at [739, 484] on div ".gf-photo-mask-container { text-align: center ; margin-bottom: 20px ; } .gf-pho…" at bounding box center [945, 358] width 594 height 597
click at [686, 44] on span "gravity-forms-photo-mask.php" at bounding box center [667, 41] width 93 height 12
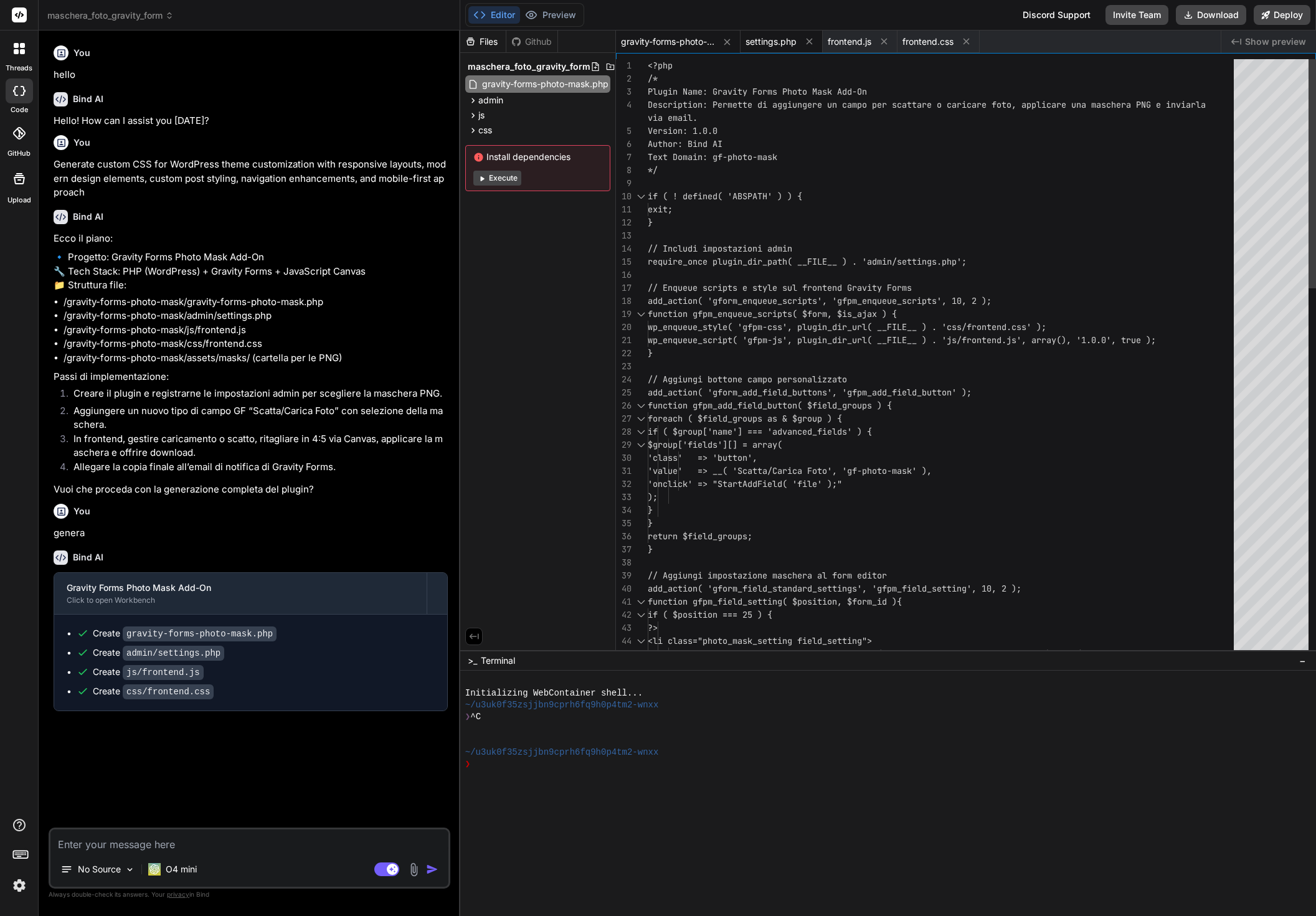
click at [769, 40] on span "settings.php" at bounding box center [771, 41] width 51 height 12
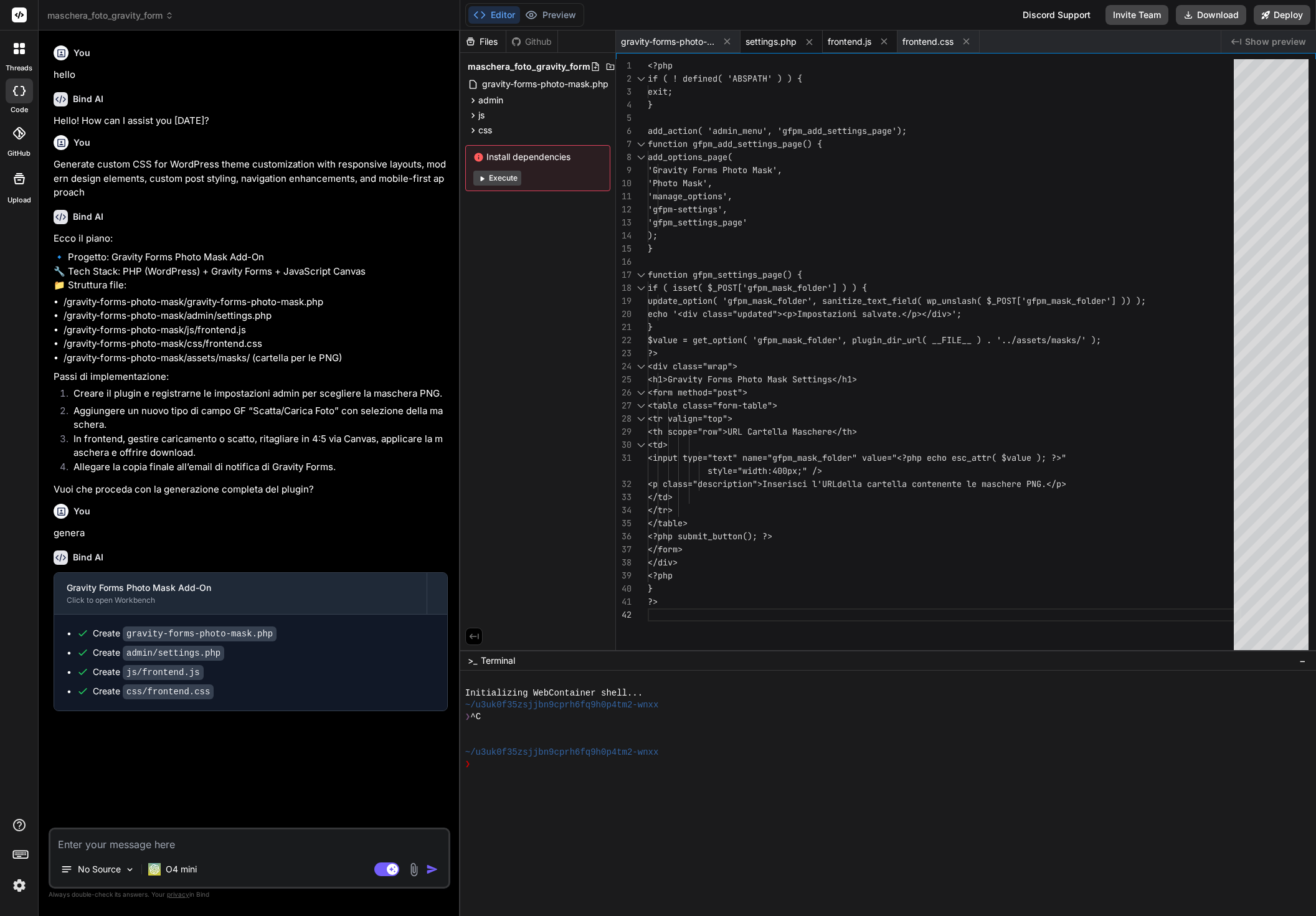
click at [856, 40] on span "frontend.js" at bounding box center [849, 41] width 43 height 12
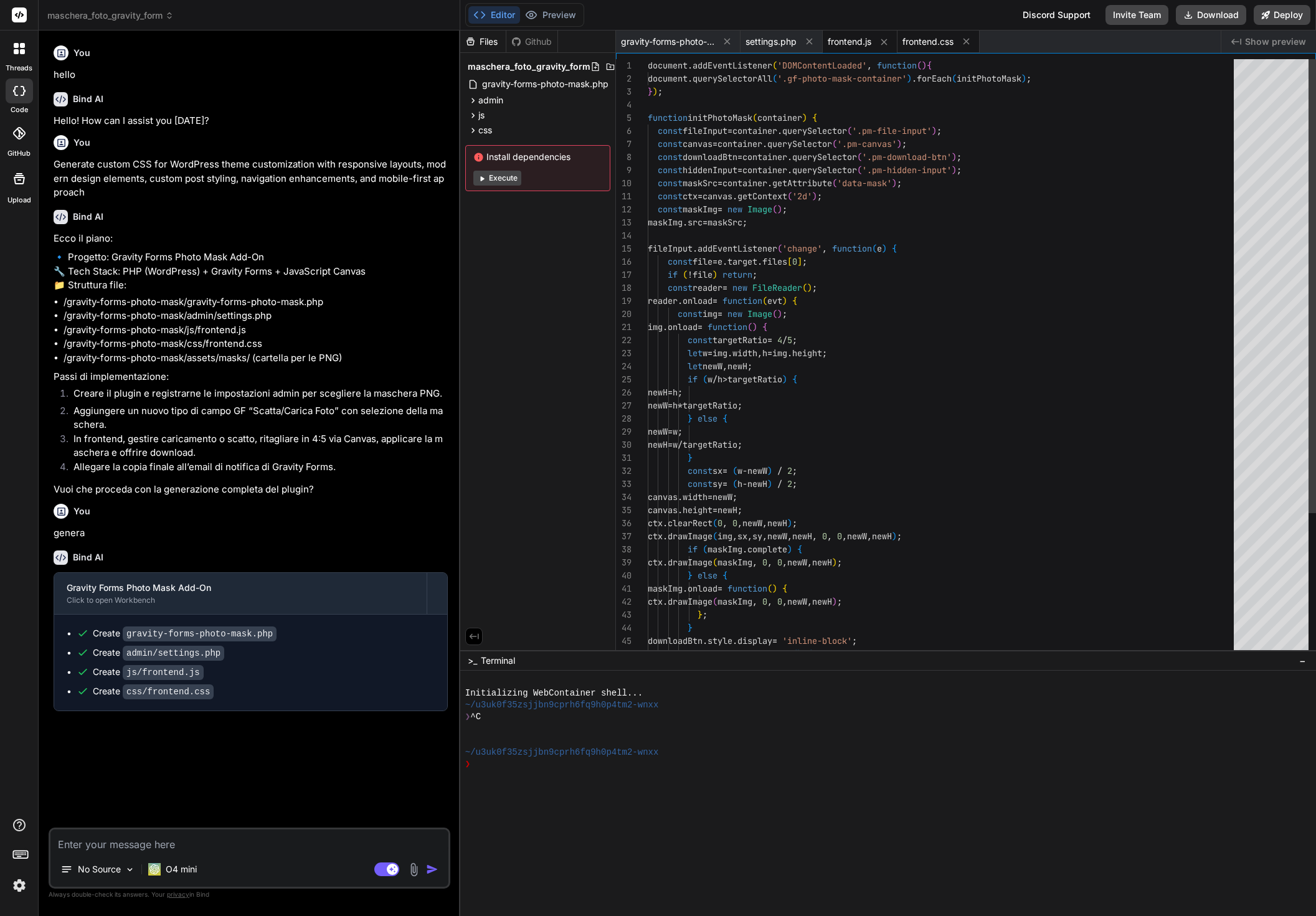
scroll to position [0, 0]
click at [927, 37] on span "frontend.css" at bounding box center [928, 41] width 51 height 12
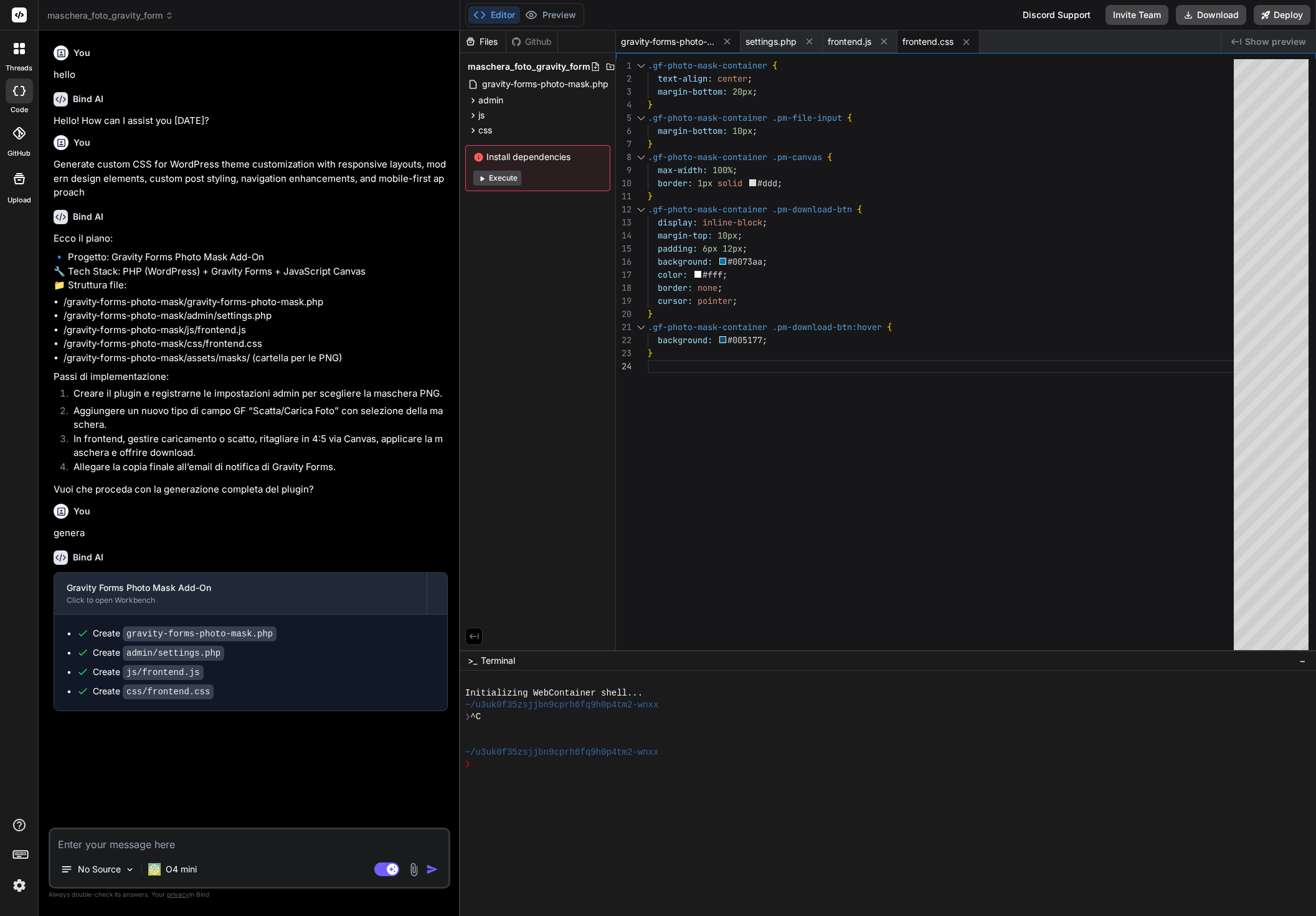
click at [675, 42] on span "gravity-forms-photo-mask.php" at bounding box center [667, 41] width 93 height 12
type textarea "$notification['attachments'][] = $upload['file']; } } } } return $notification;…"
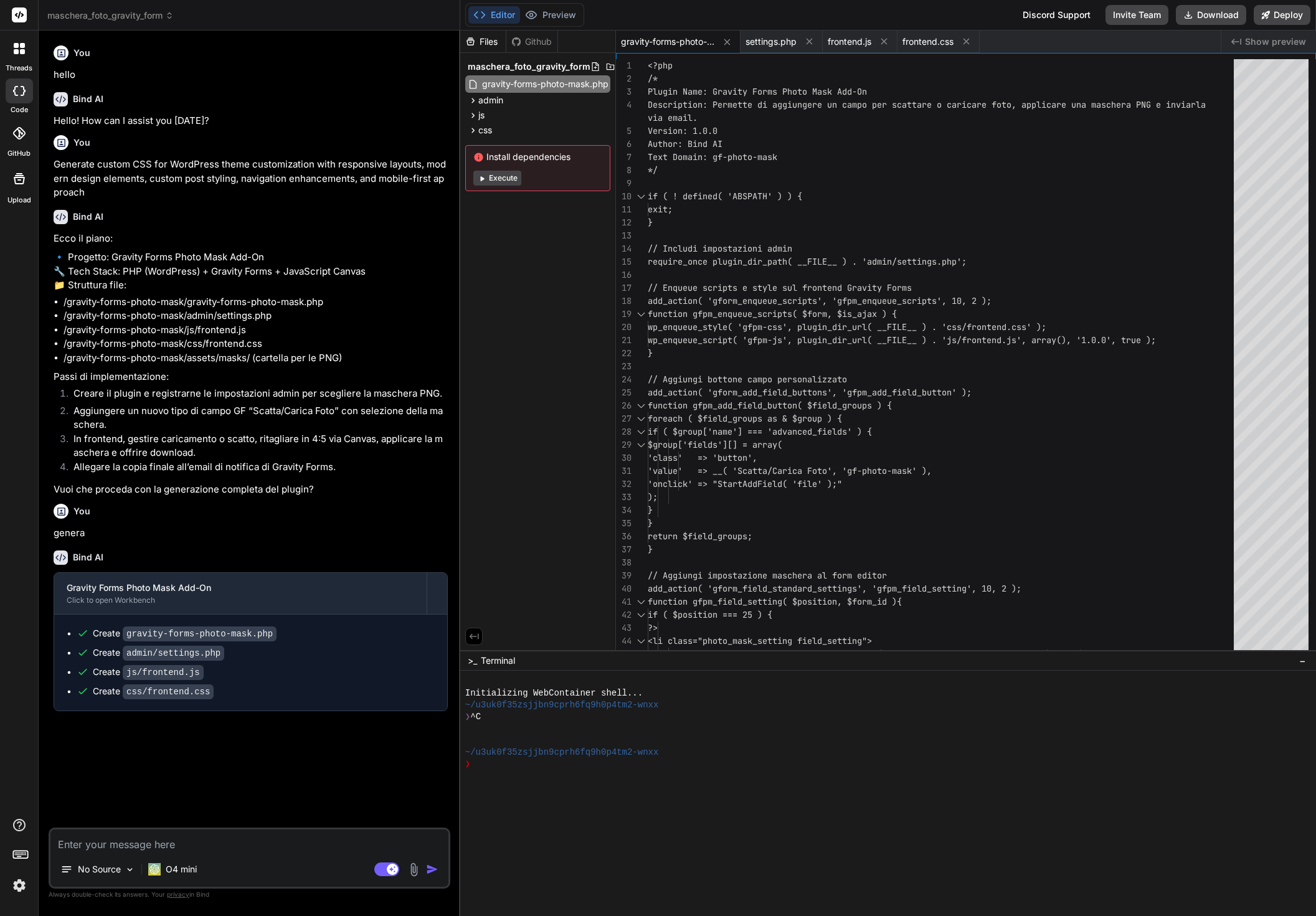
scroll to position [0, 0]
click at [122, 541] on div "You genera" at bounding box center [251, 520] width 394 height 42
click at [262, 309] on li "/gravity-forms-photo-mask/gravity-forms-photo-mask.php" at bounding box center [256, 303] width 384 height 15
drag, startPoint x: 504, startPoint y: 180, endPoint x: 482, endPoint y: 225, distance: 50.1
click at [482, 225] on div "Files Github maschera_foto_gravity_form gravity-forms-photo-mask.php admin sett…" at bounding box center [538, 340] width 155 height 619
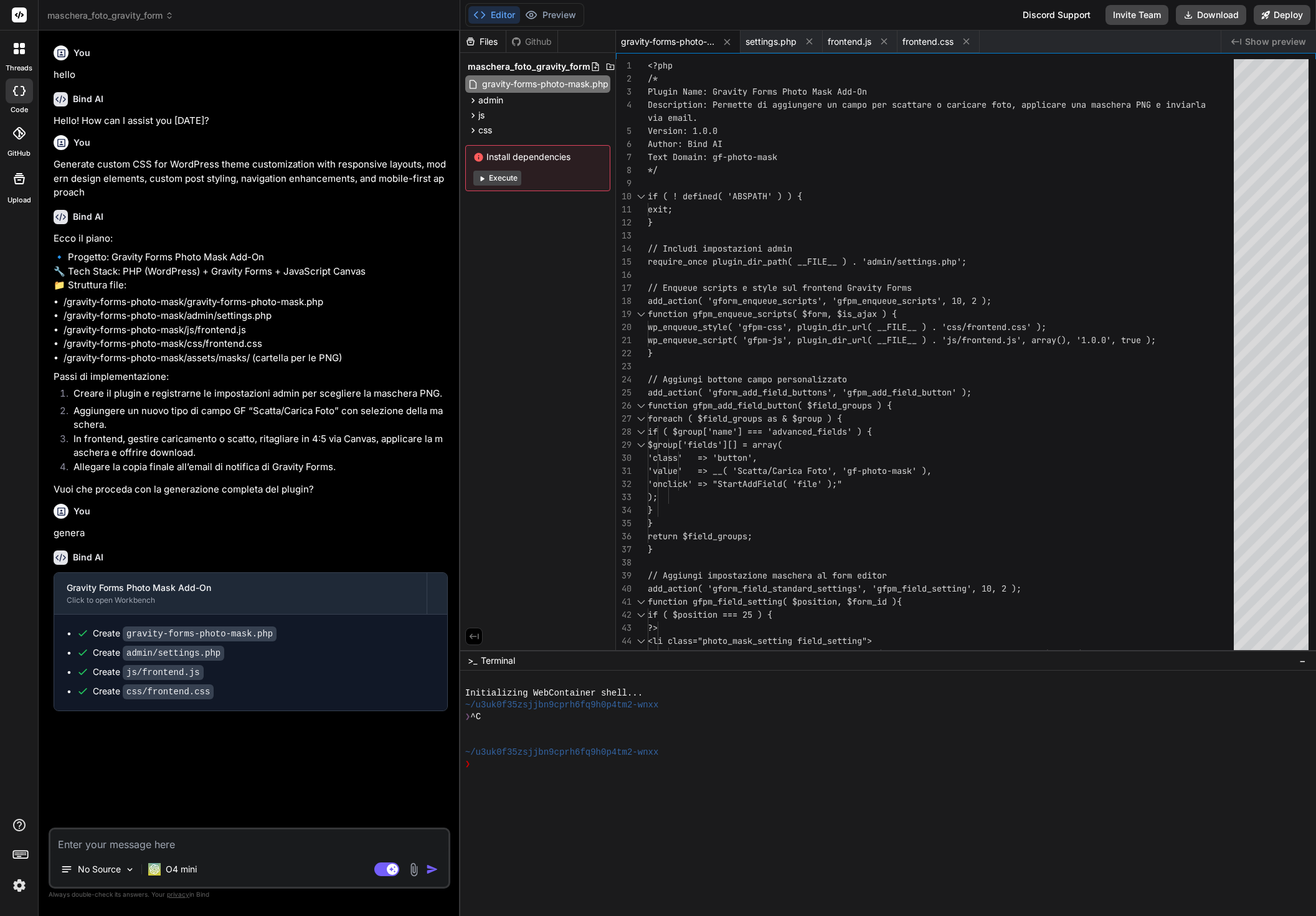
click at [242, 292] on p "🔹 Progetto: Gravity Forms Photo Mask Add-On 🔧 Tech Stack: PHP (WordPress) + Gra…" at bounding box center [251, 272] width 394 height 43
click at [1231, 16] on button "Download" at bounding box center [1211, 15] width 70 height 20
type textarea "x"
